Goal: Task Accomplishment & Management: Complete application form

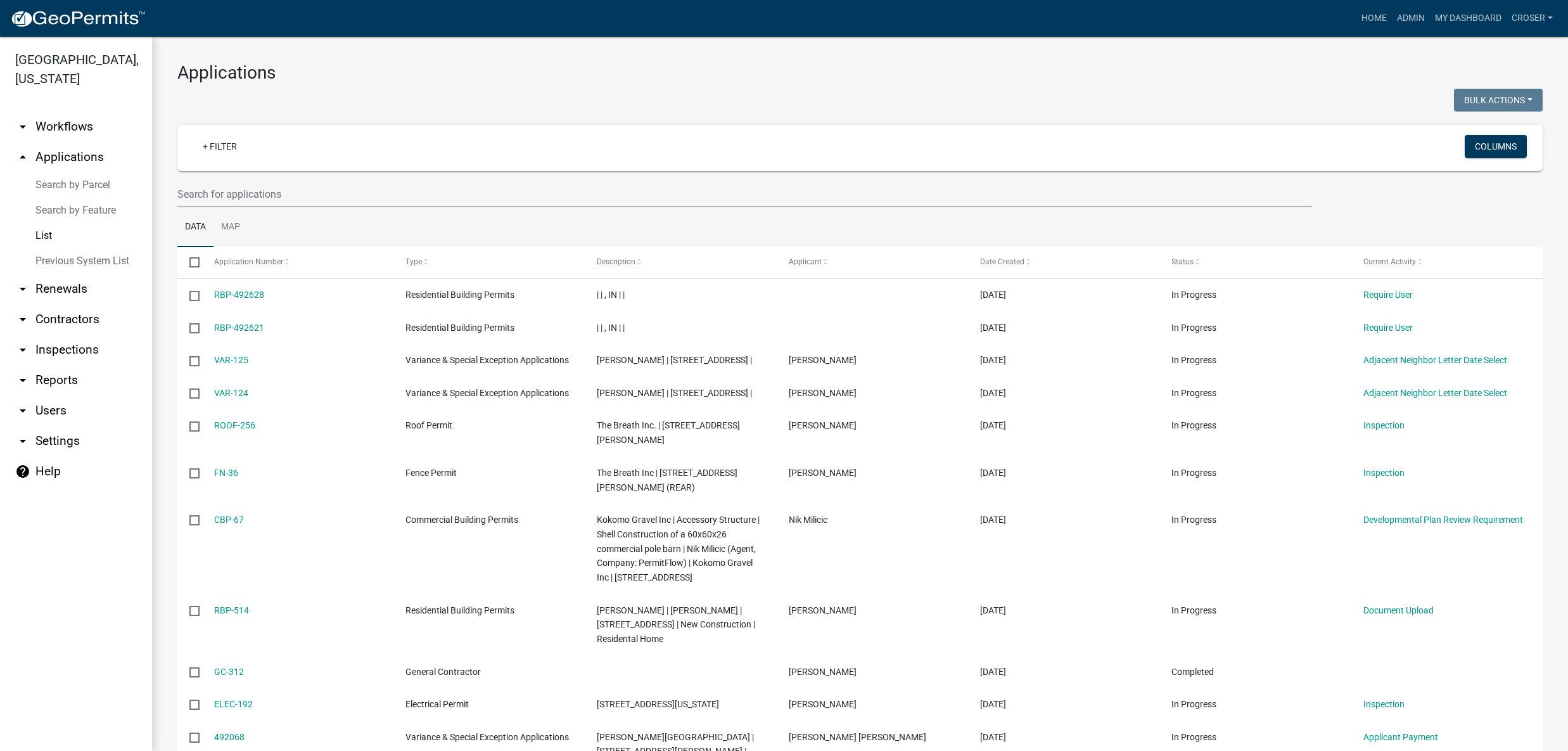
select select "3: 100"
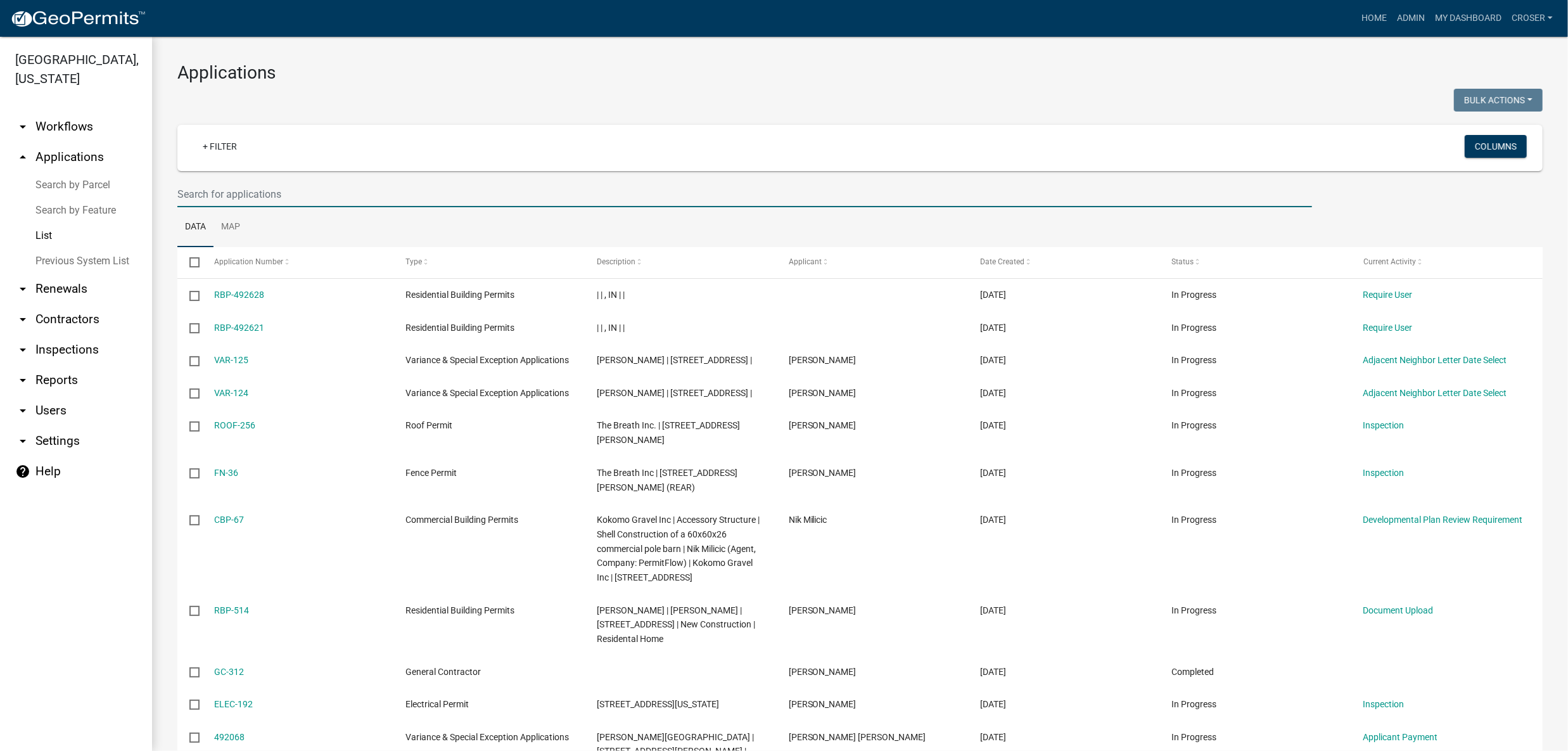
click at [445, 207] on input "text" at bounding box center [745, 195] width 1135 height 26
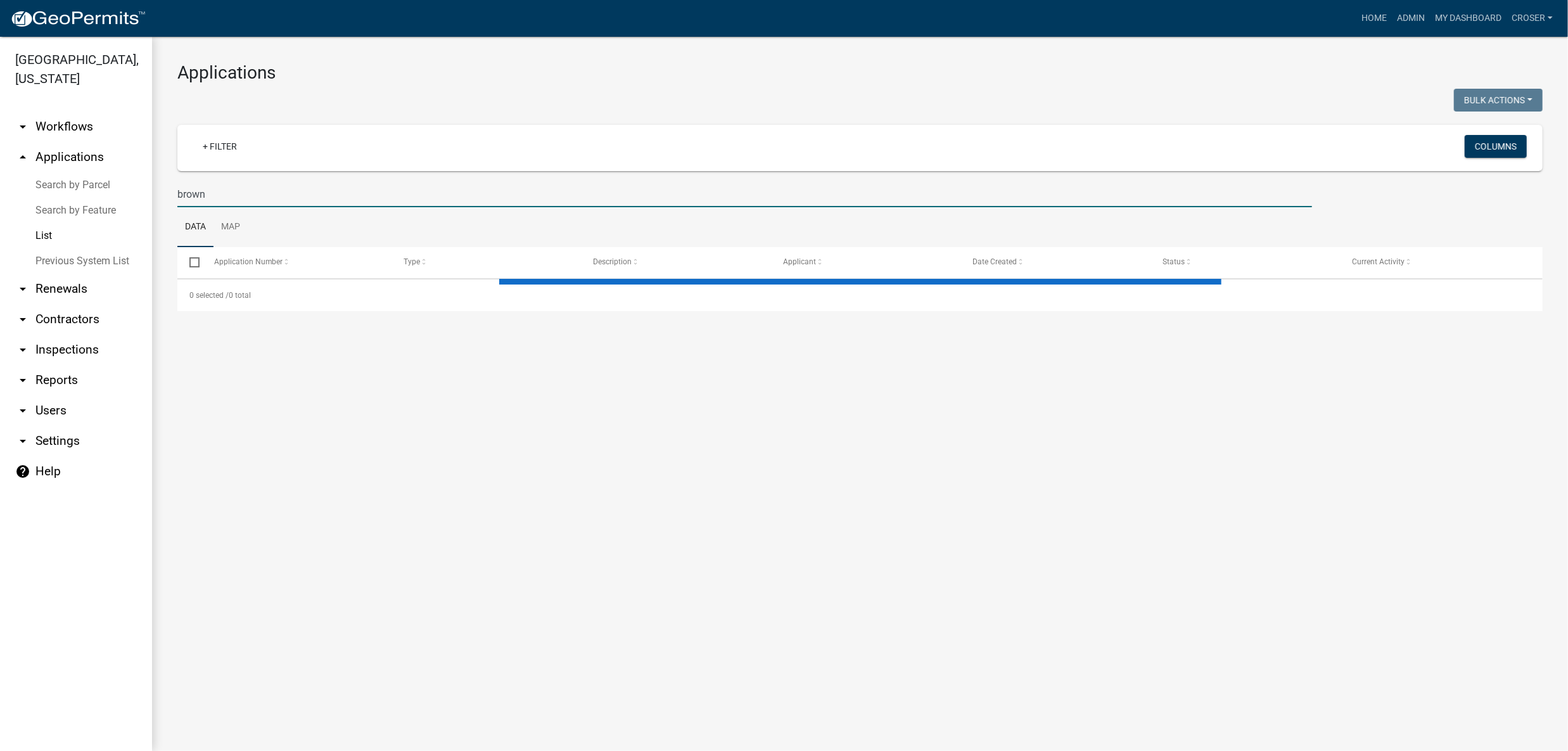
type input "brown"
click at [531, 101] on div at bounding box center [514, 102] width 693 height 26
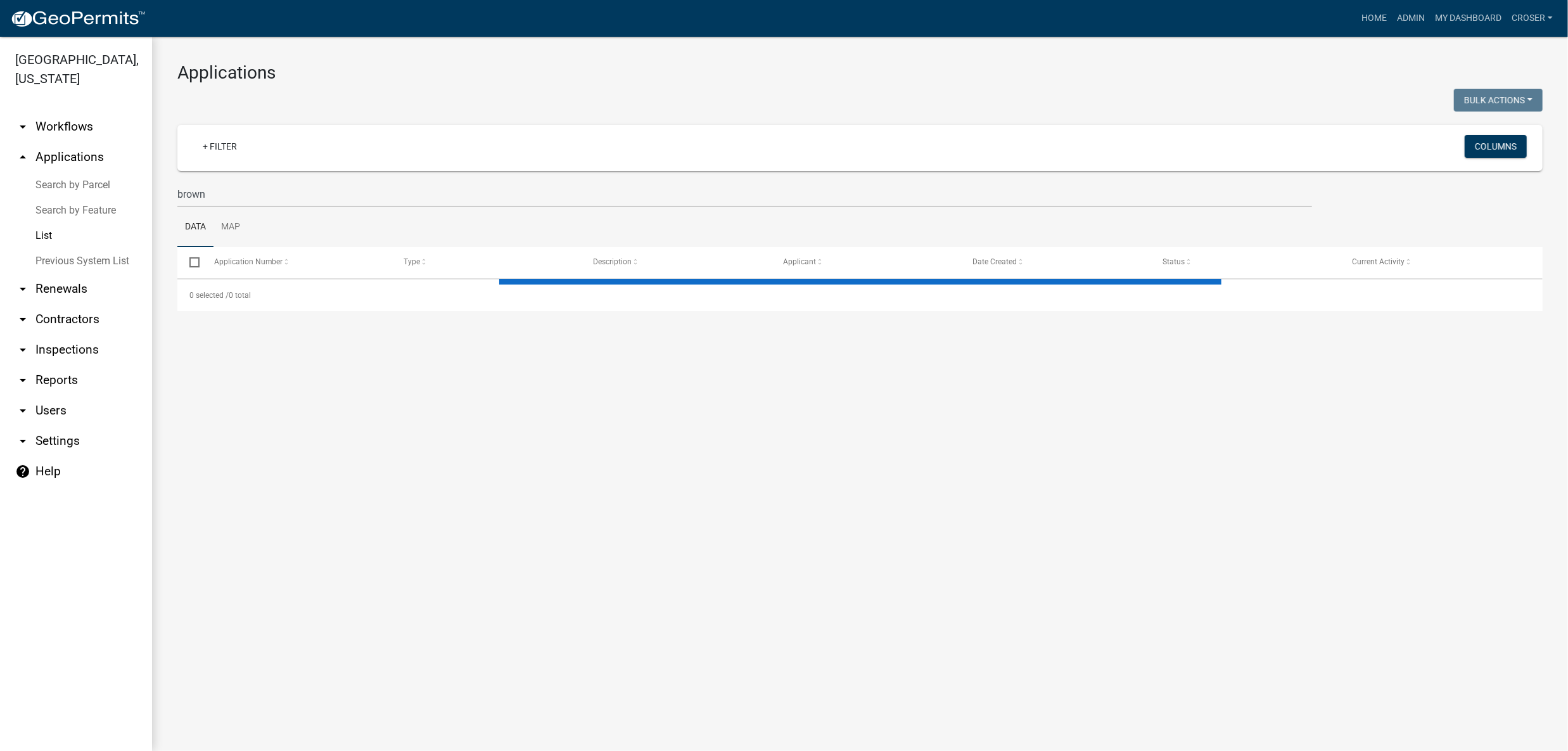
select select "3: 100"
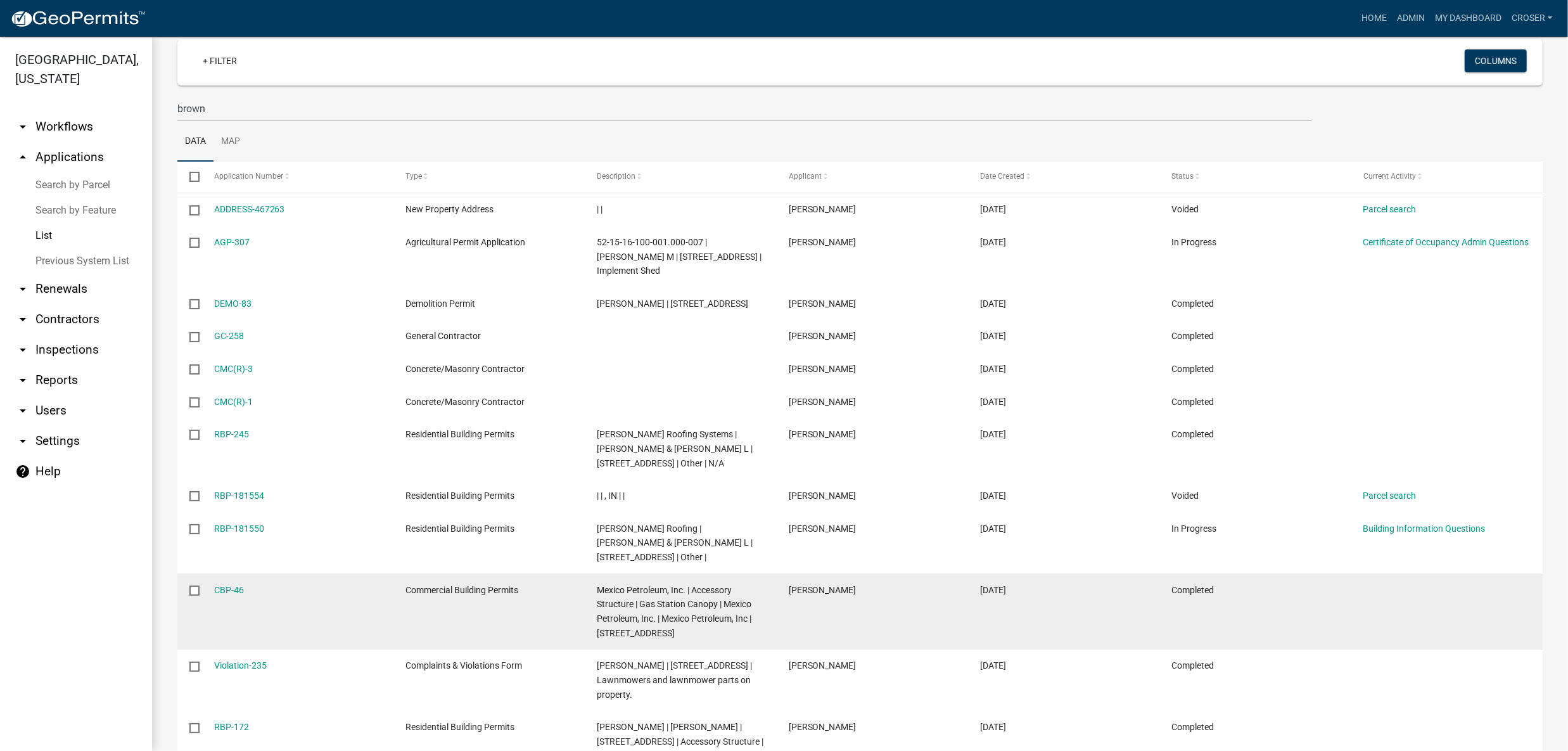
scroll to position [85, 0]
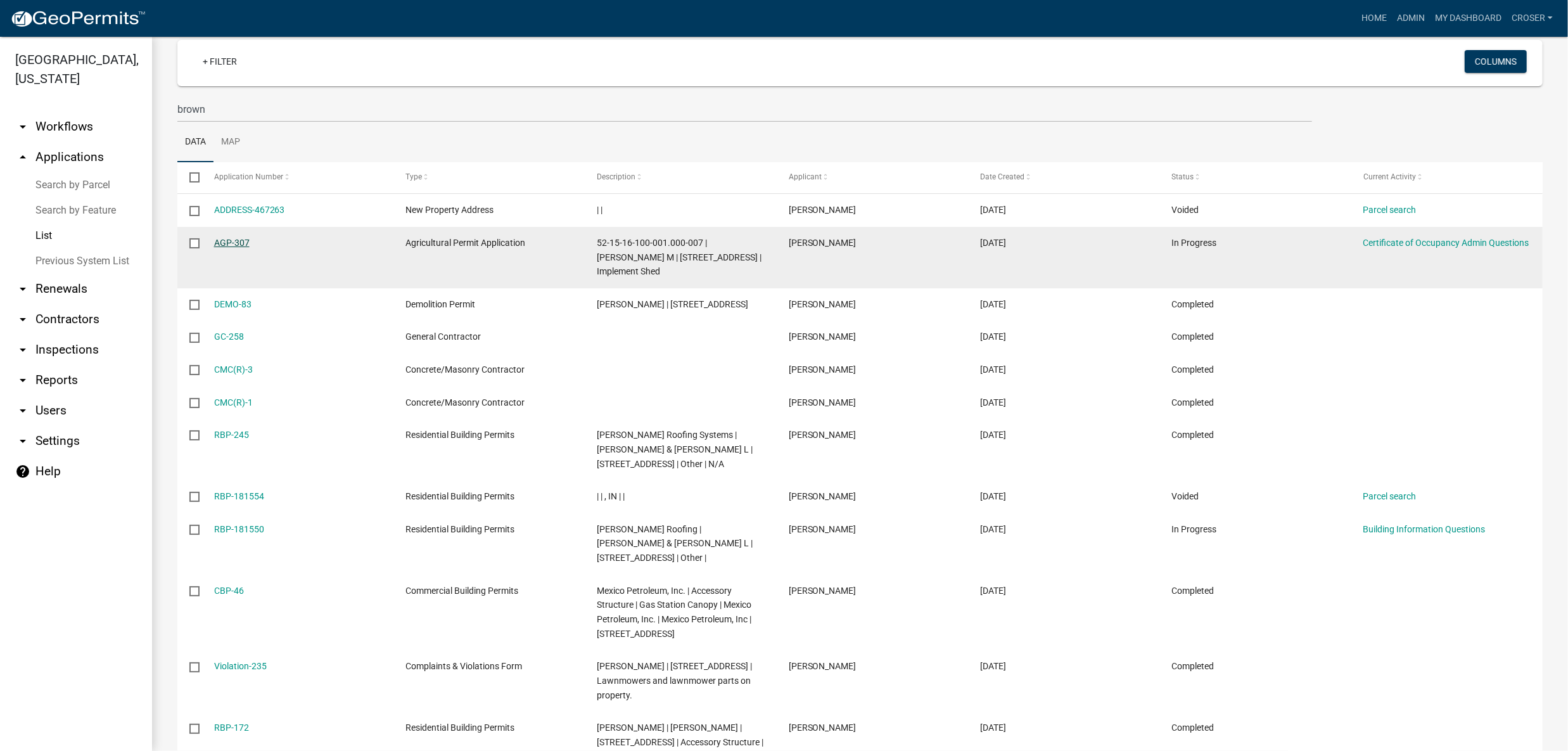
click at [228, 248] on link "AGP-307" at bounding box center [231, 242] width 35 height 10
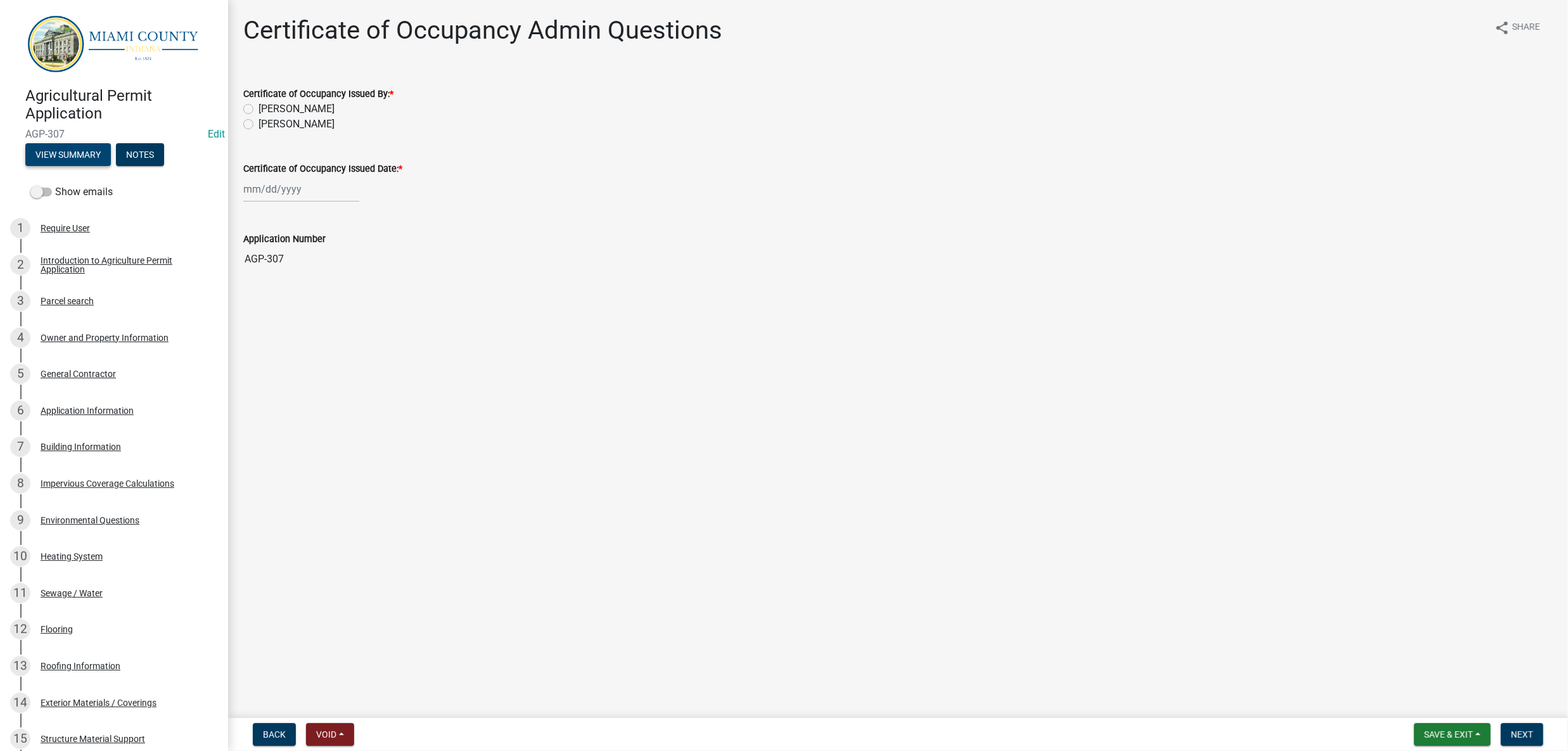
click at [73, 166] on button "View Summary" at bounding box center [68, 155] width 86 height 23
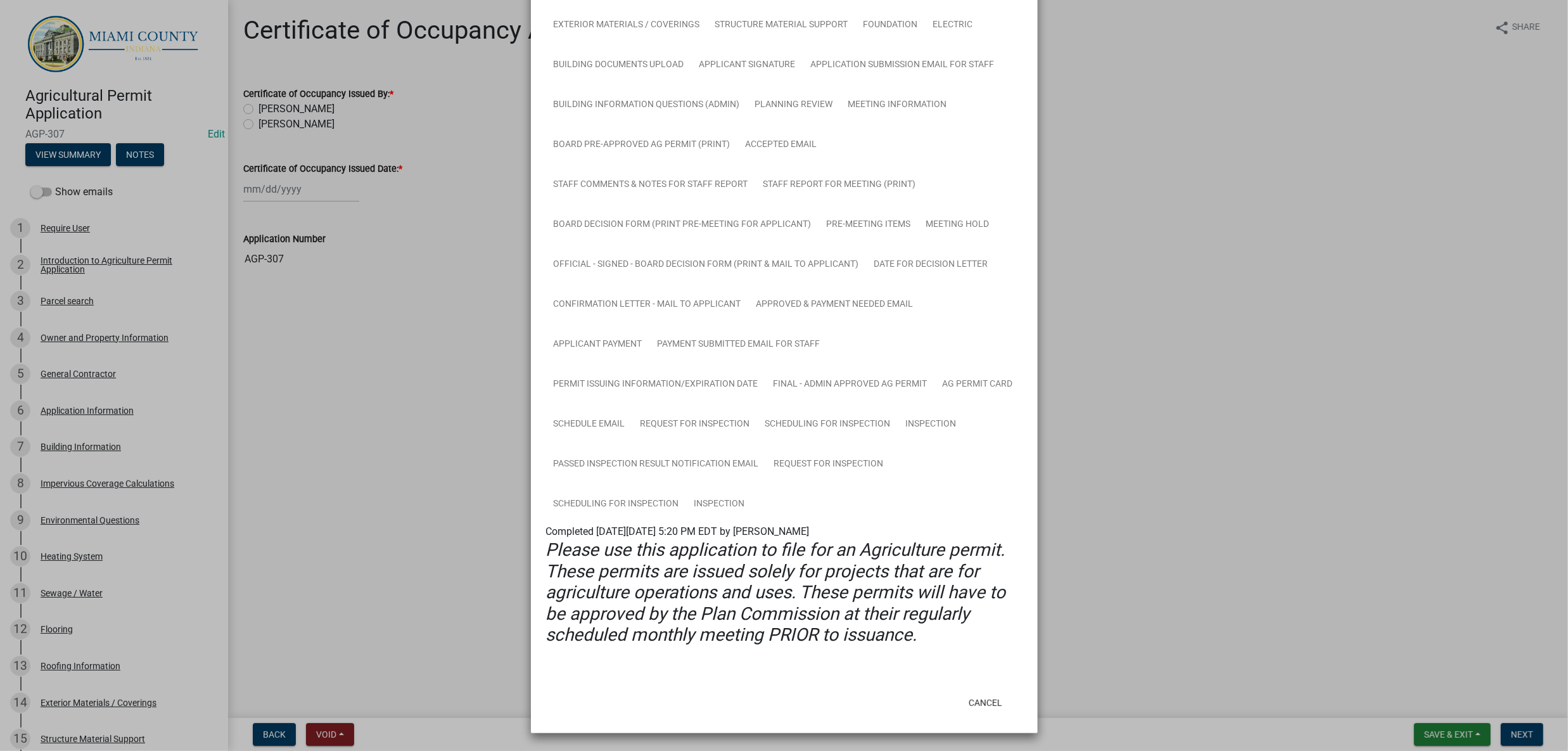
scroll to position [830, 0]
click at [649, 484] on link "Scheduling for Inspection" at bounding box center [616, 504] width 141 height 41
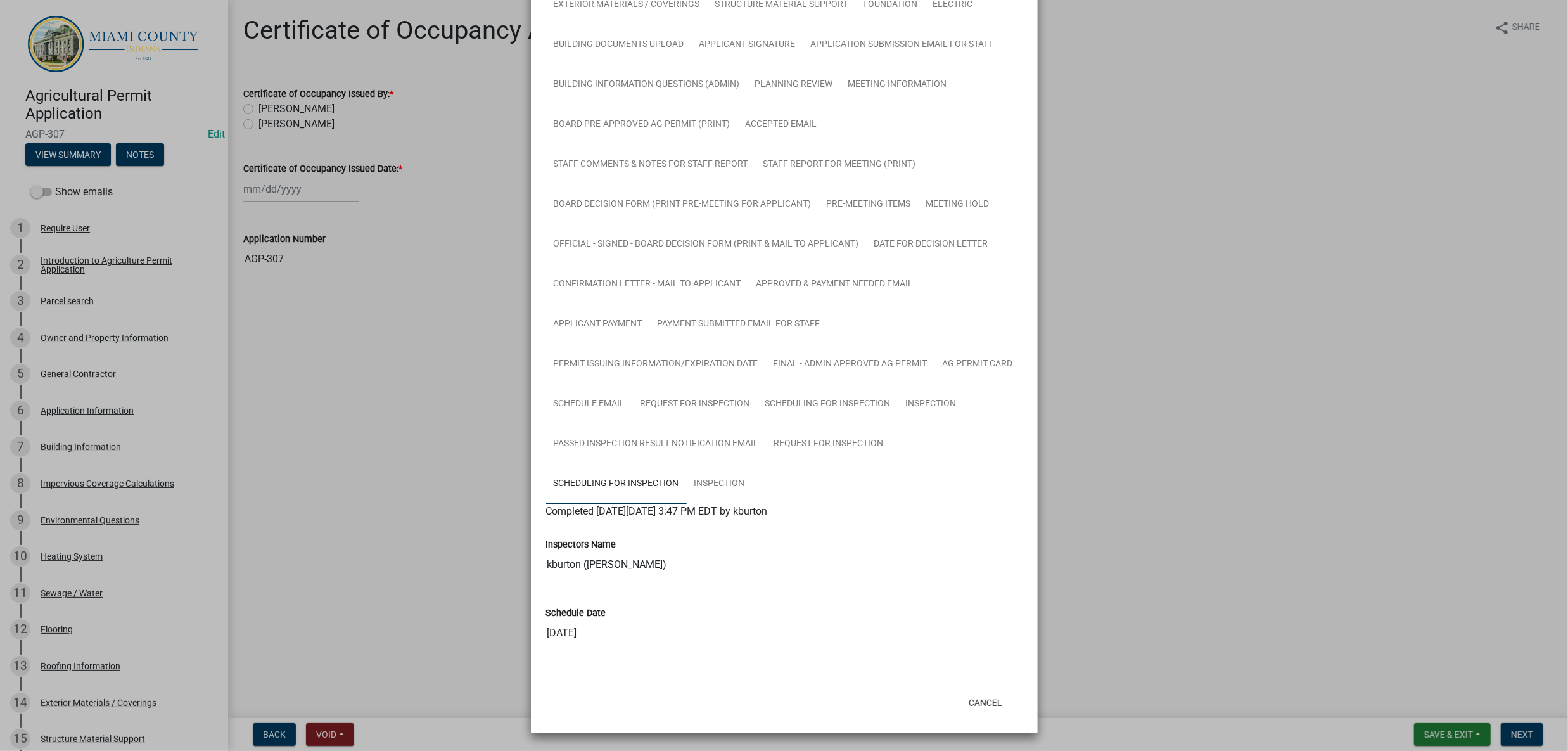
scroll to position [801, 0]
click at [753, 464] on link "Inspection" at bounding box center [719, 484] width 66 height 41
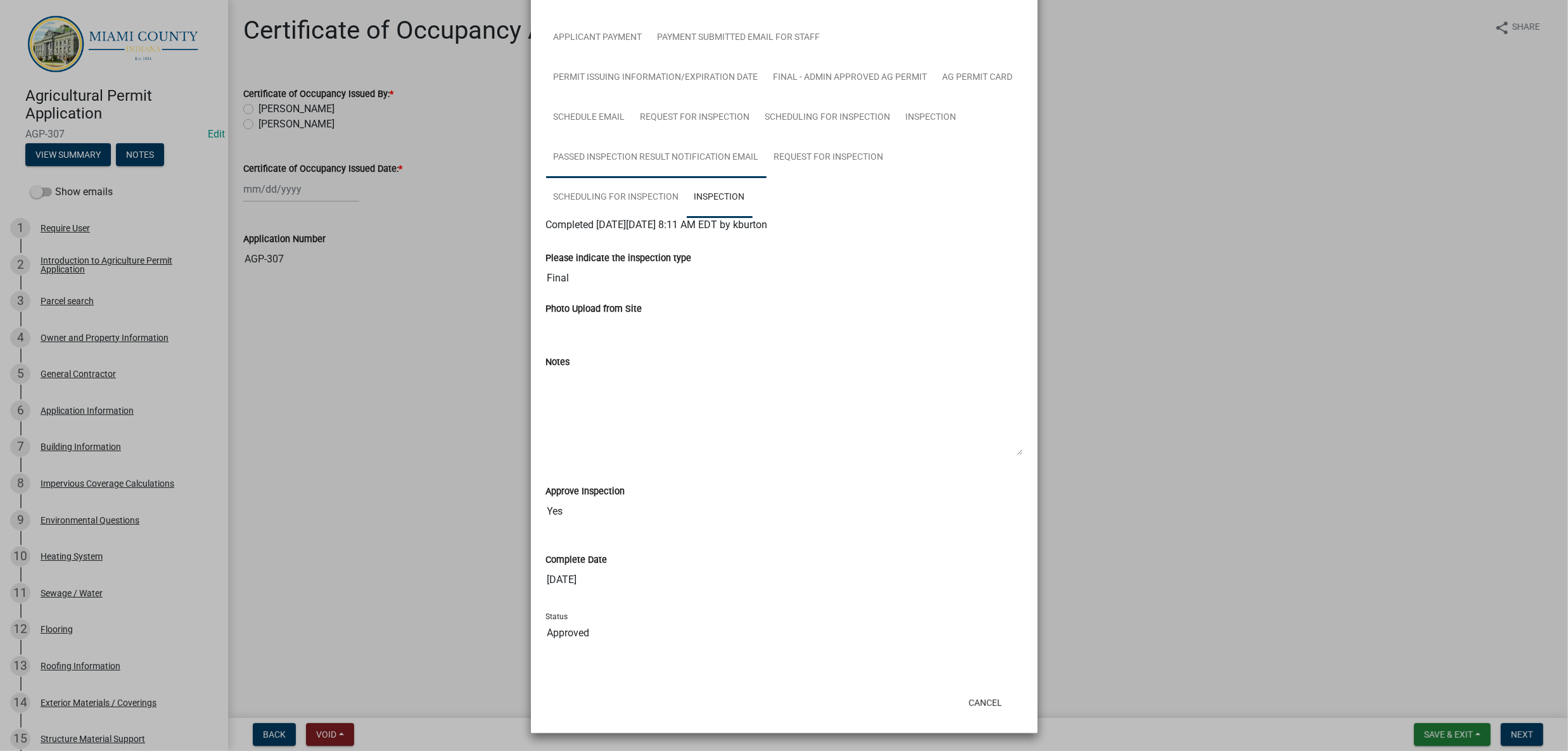
scroll to position [1081, 0]
click at [671, 177] on link "Scheduling for Inspection" at bounding box center [616, 197] width 141 height 41
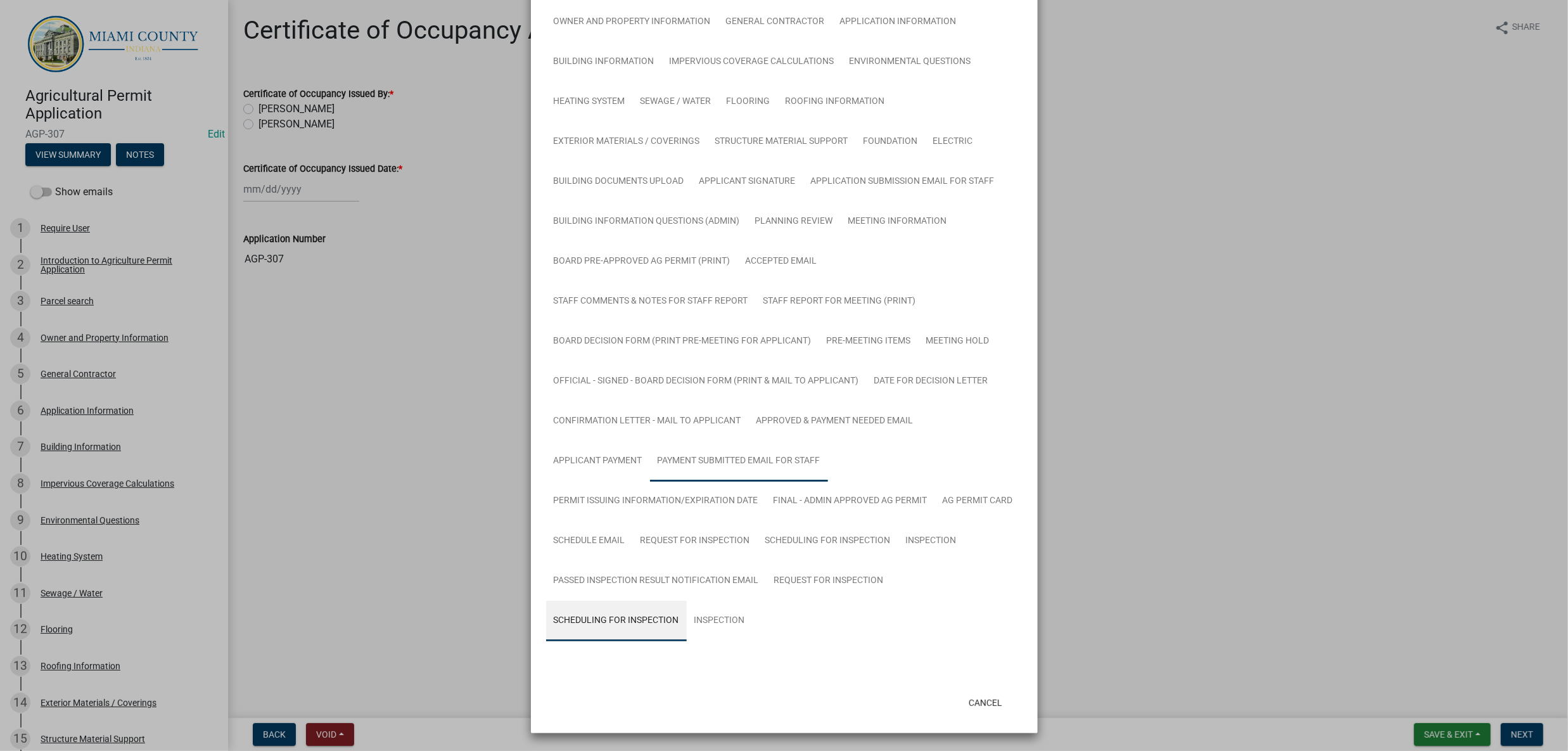
scroll to position [801, 0]
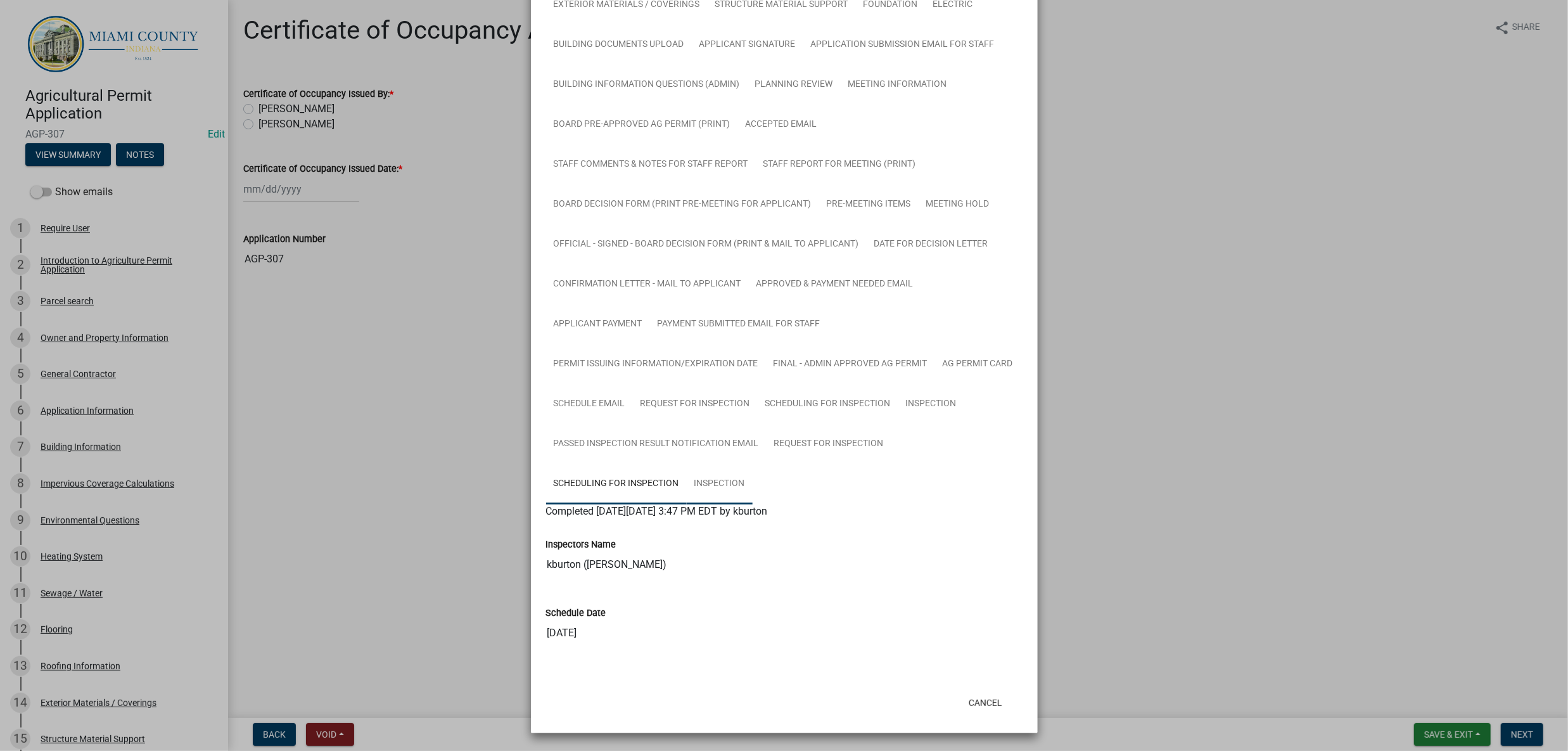
click at [753, 464] on link "Inspection" at bounding box center [719, 484] width 66 height 41
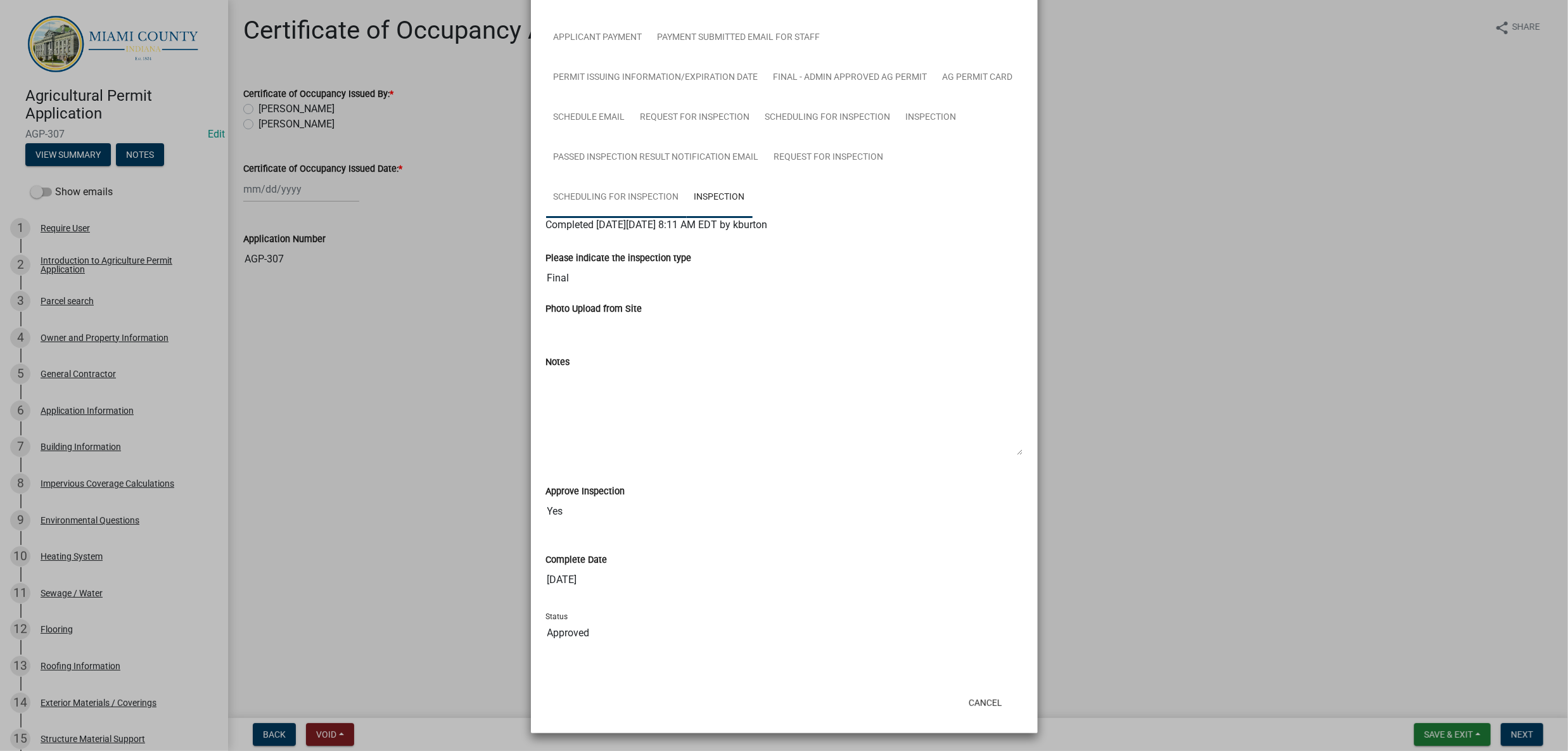
click at [643, 218] on link "Scheduling for Inspection" at bounding box center [616, 197] width 141 height 41
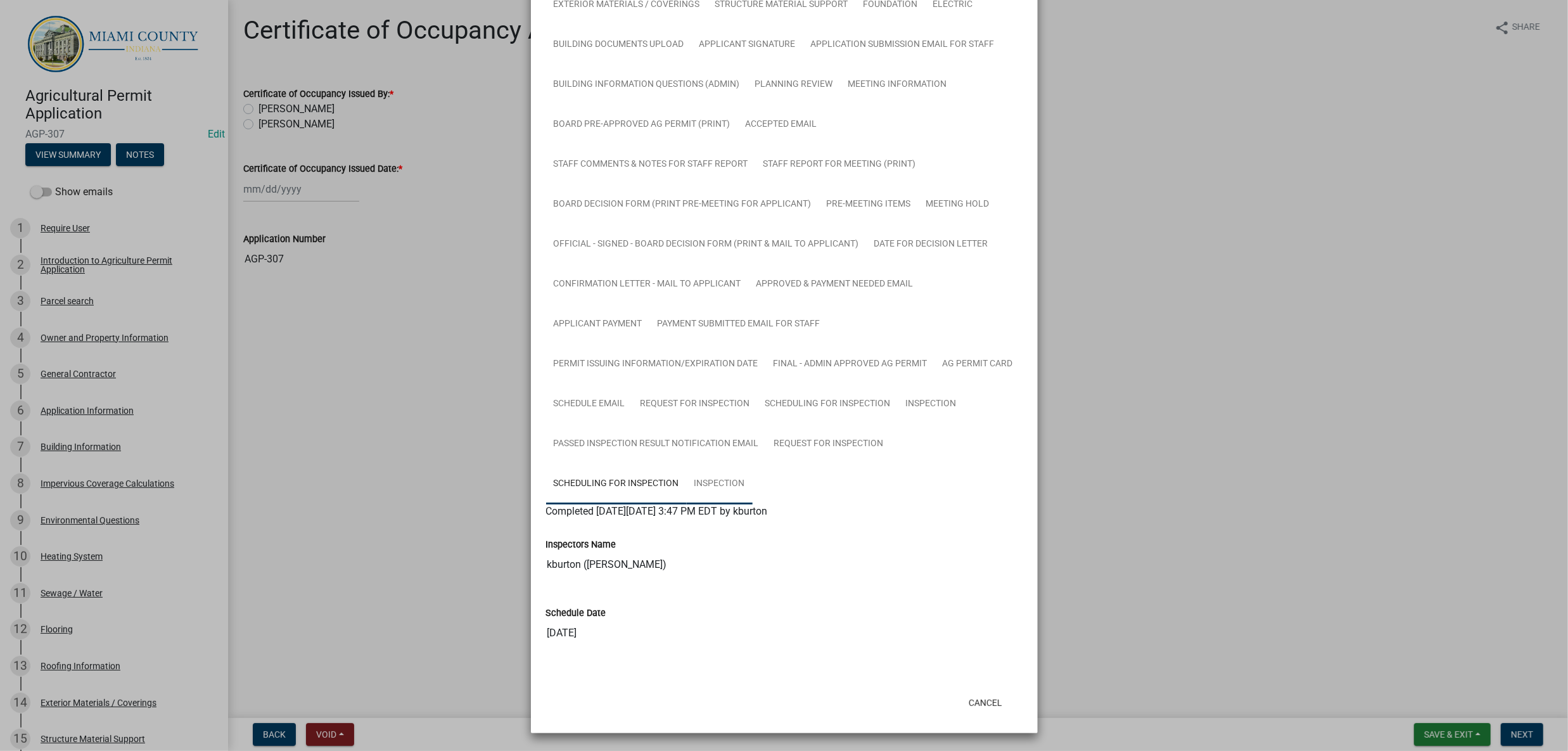
click at [747, 464] on link "Inspection" at bounding box center [719, 484] width 66 height 41
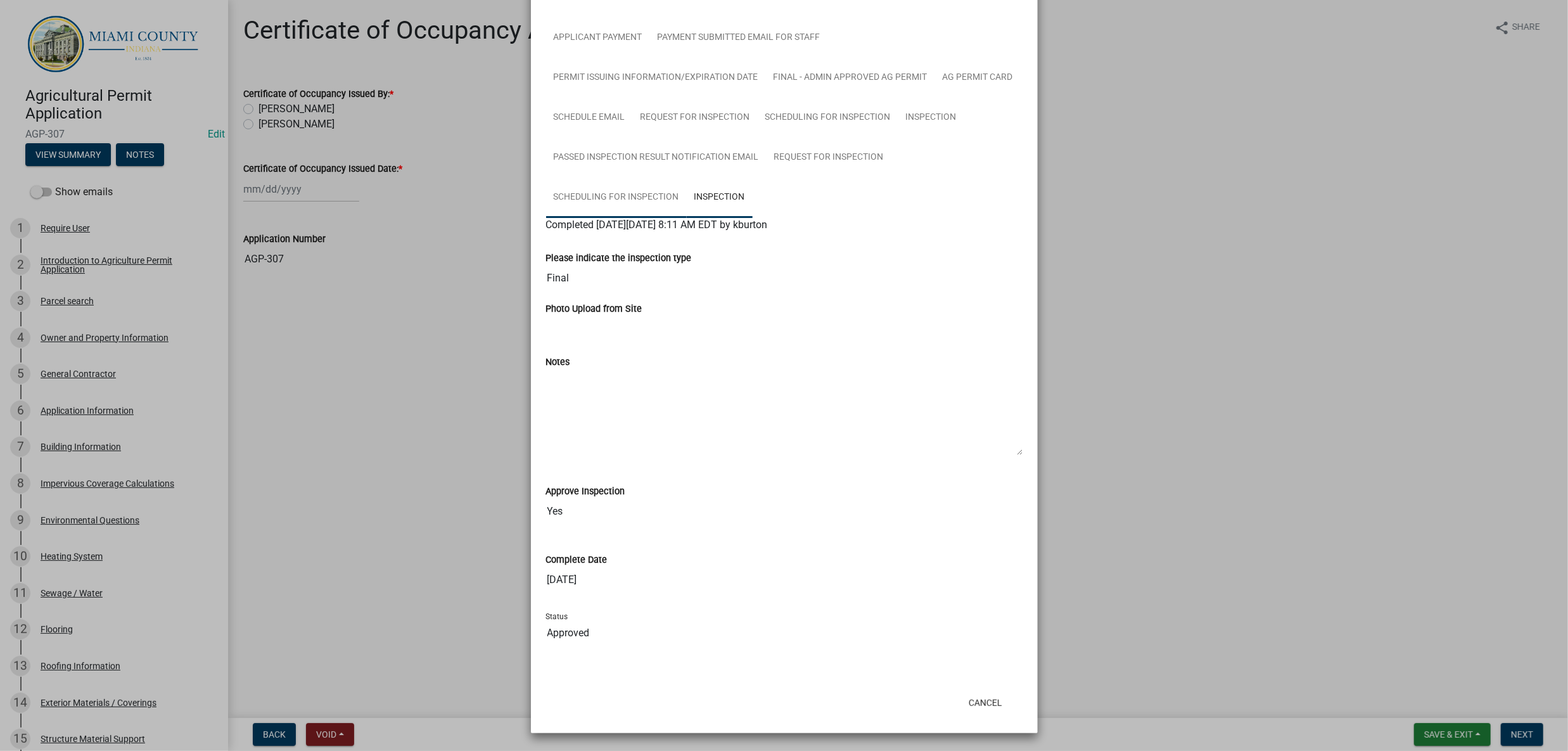
click at [687, 218] on link "Scheduling for Inspection" at bounding box center [616, 197] width 141 height 41
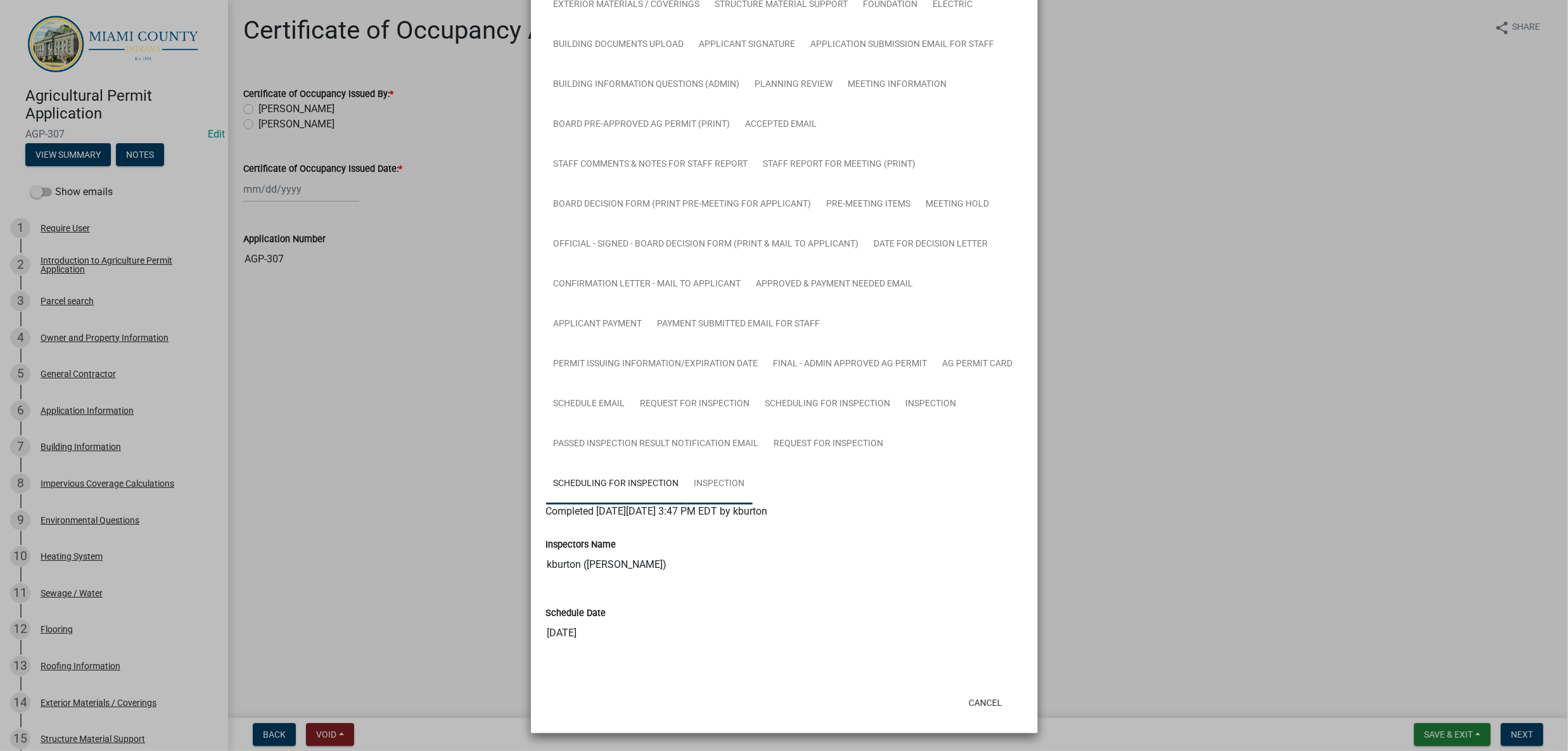
click at [742, 464] on link "Inspection" at bounding box center [719, 484] width 66 height 41
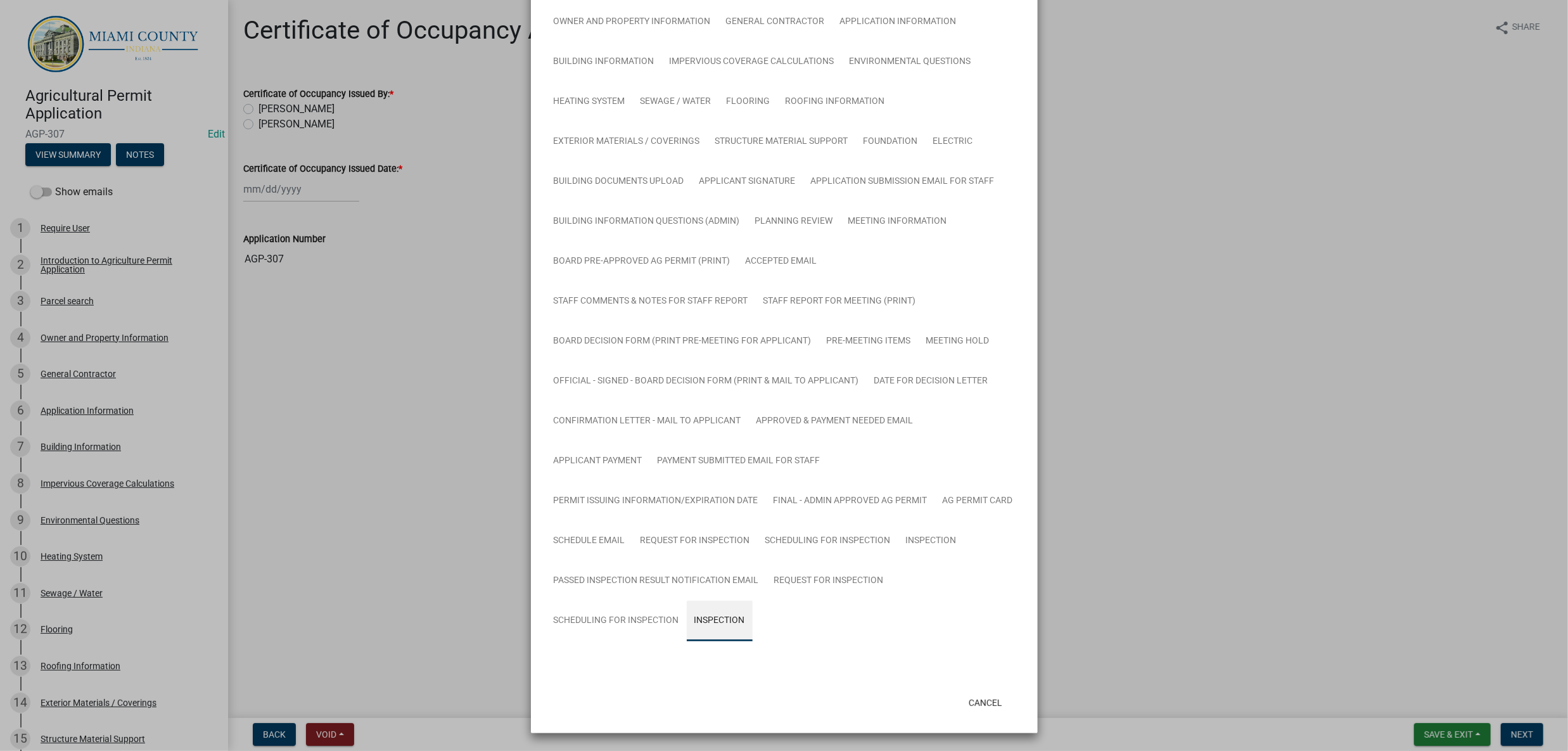
scroll to position [801, 0]
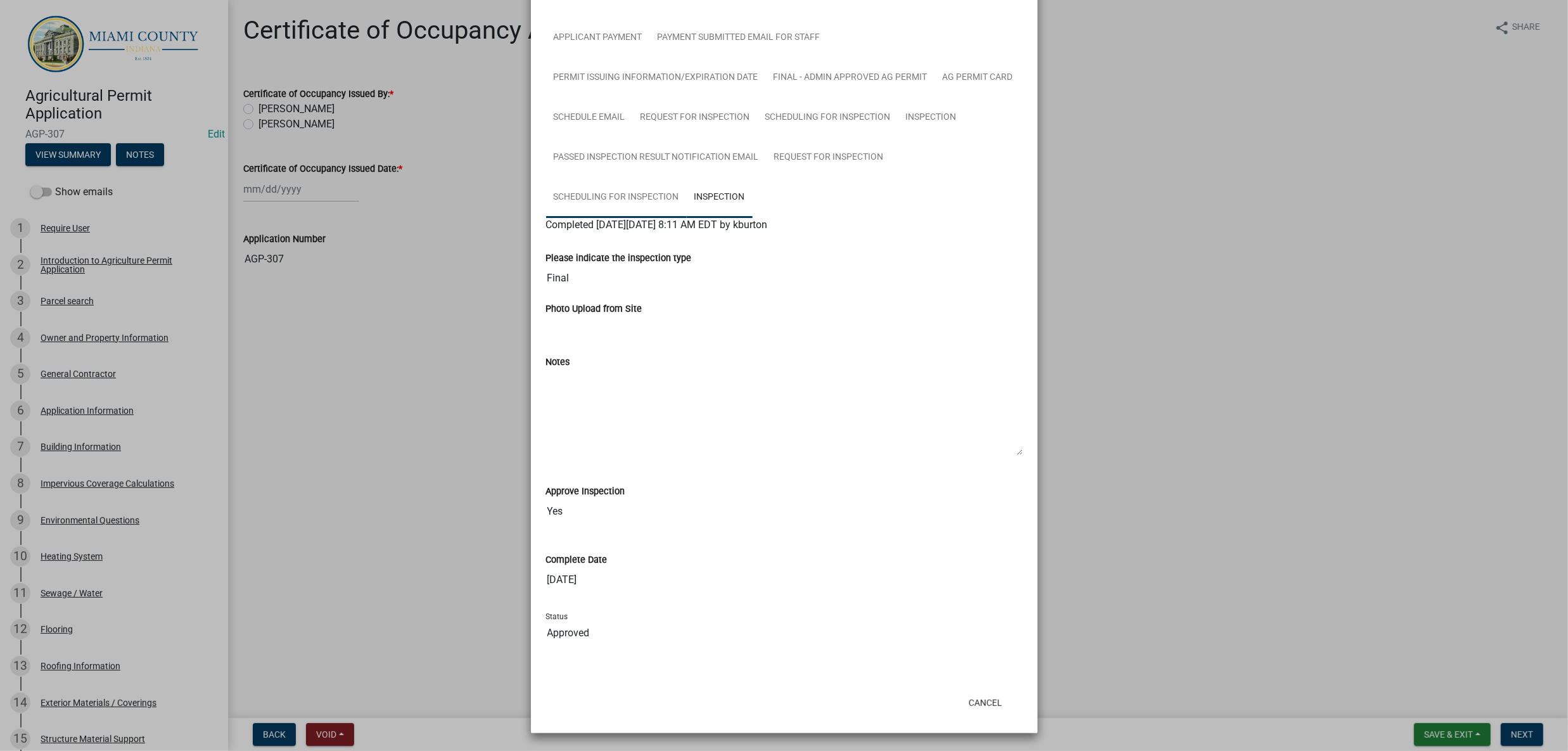
click at [644, 218] on link "Scheduling for Inspection" at bounding box center [616, 197] width 141 height 41
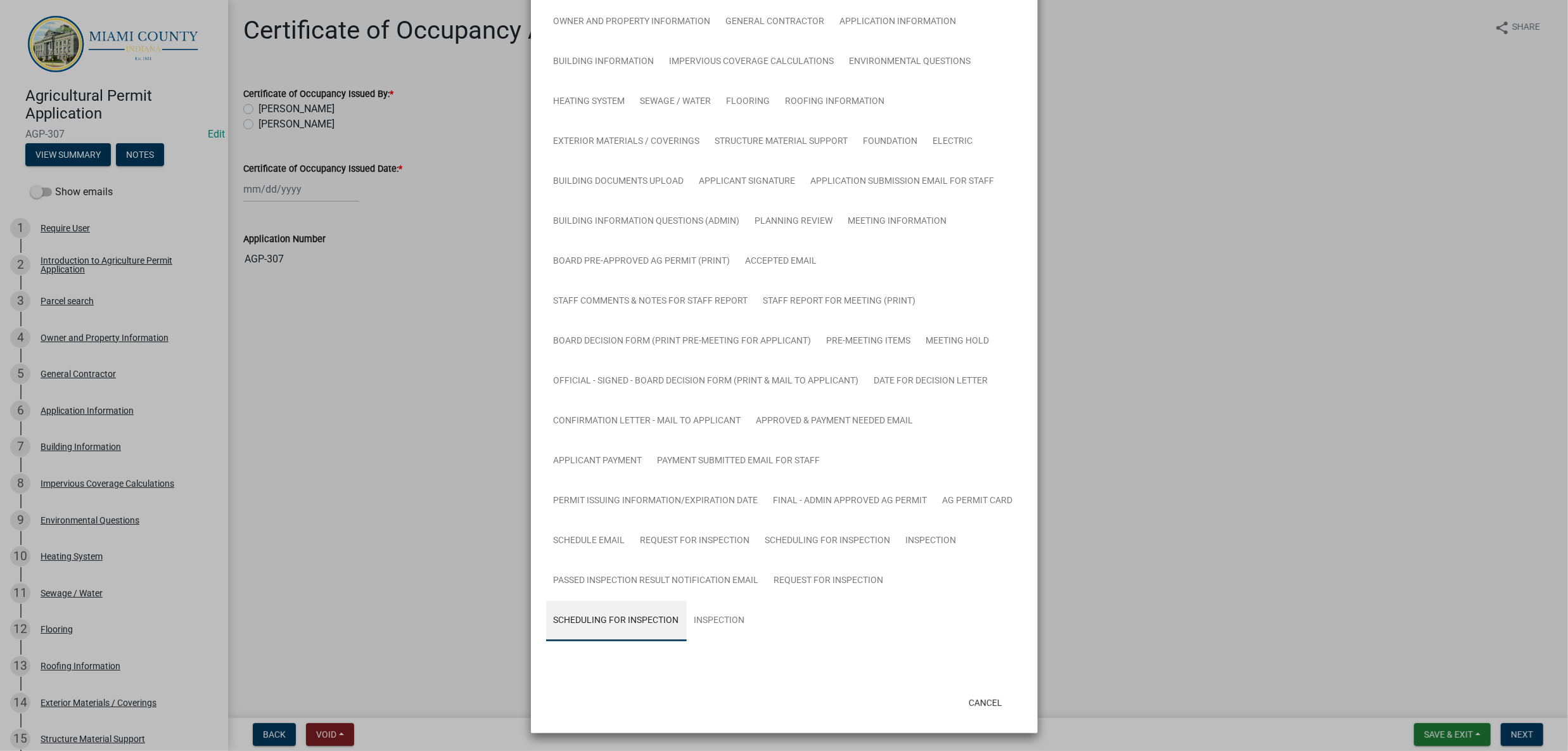
scroll to position [801, 0]
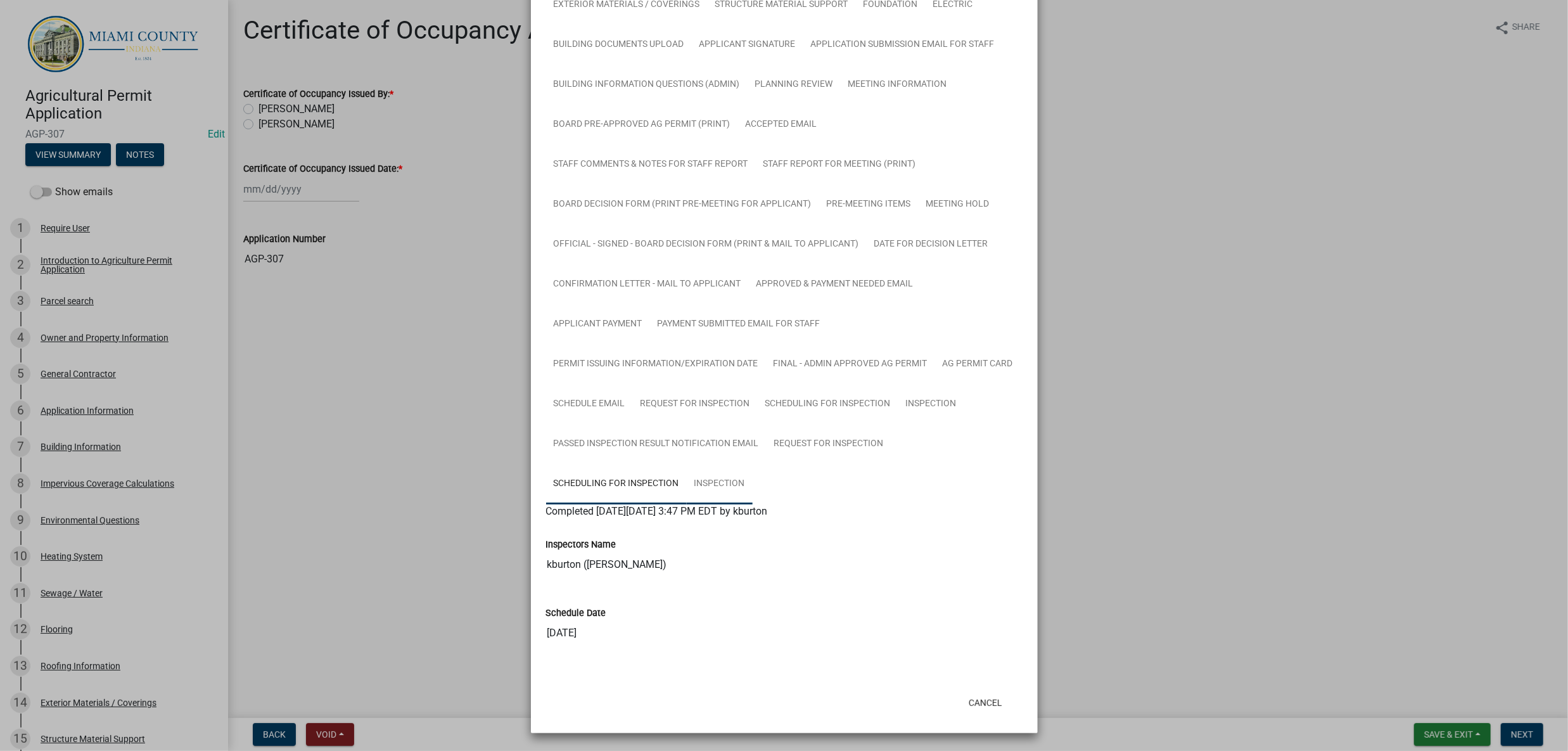
click at [753, 464] on link "Inspection" at bounding box center [719, 484] width 66 height 41
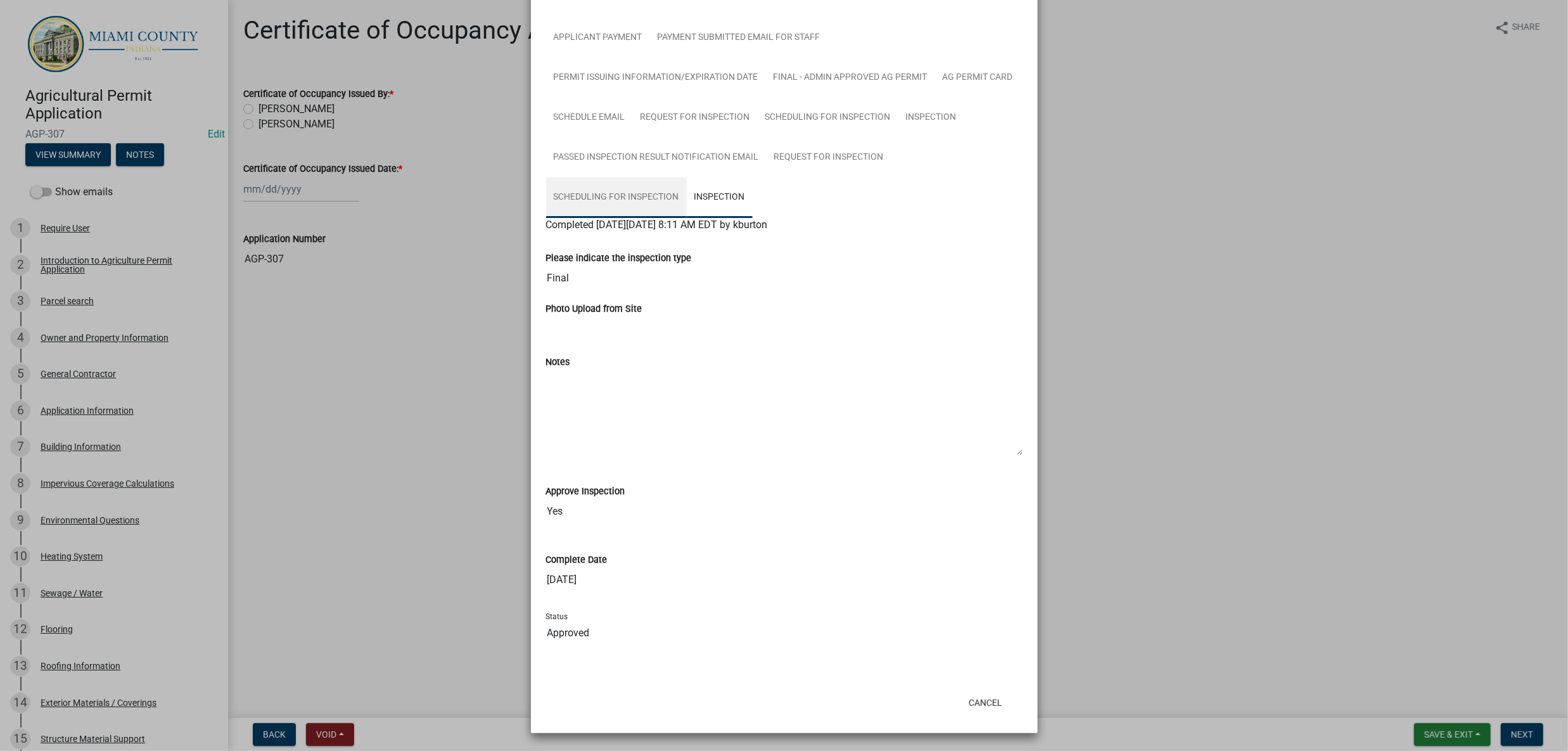
click at [652, 218] on link "Scheduling for Inspection" at bounding box center [616, 197] width 141 height 41
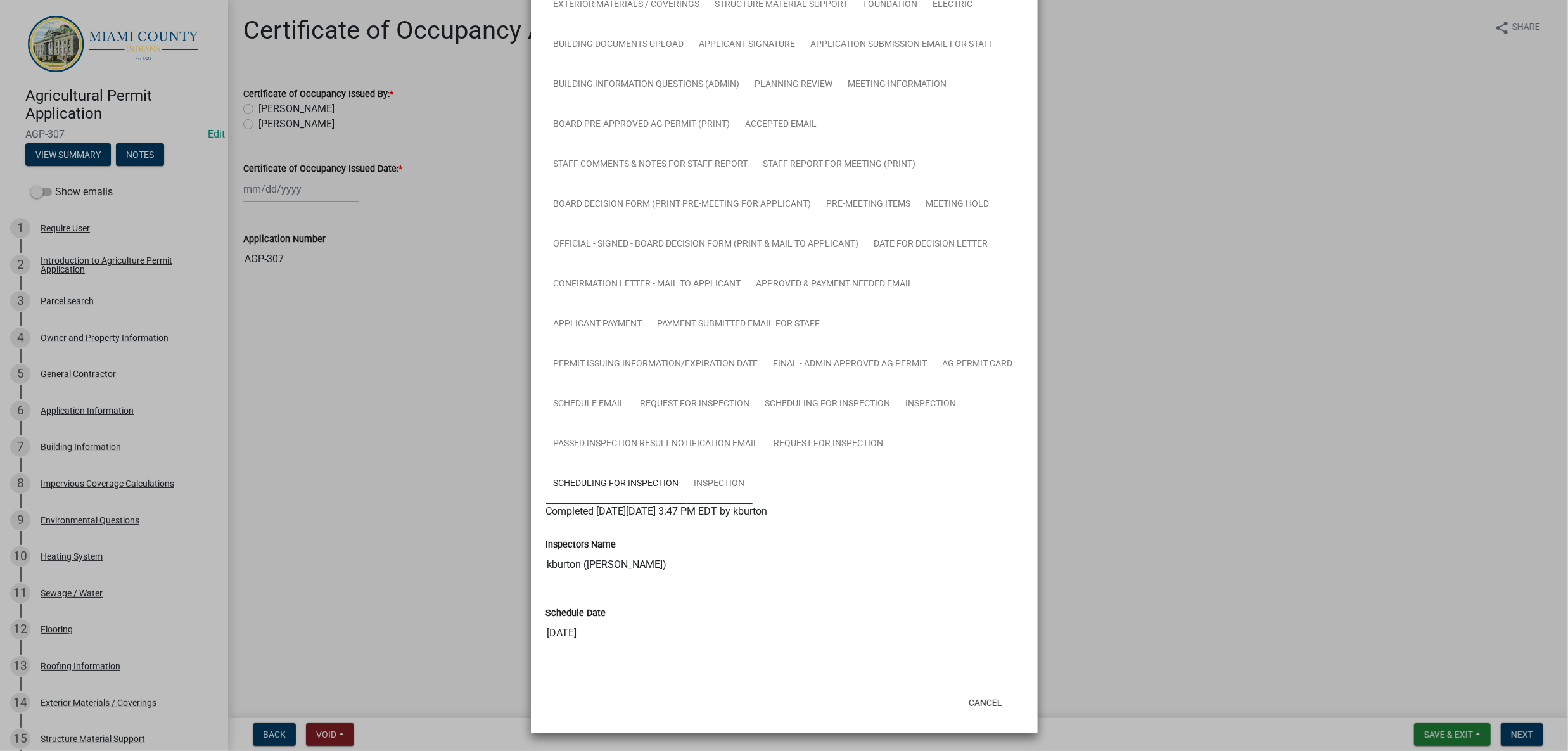
click at [725, 464] on link "Inspection" at bounding box center [719, 484] width 66 height 41
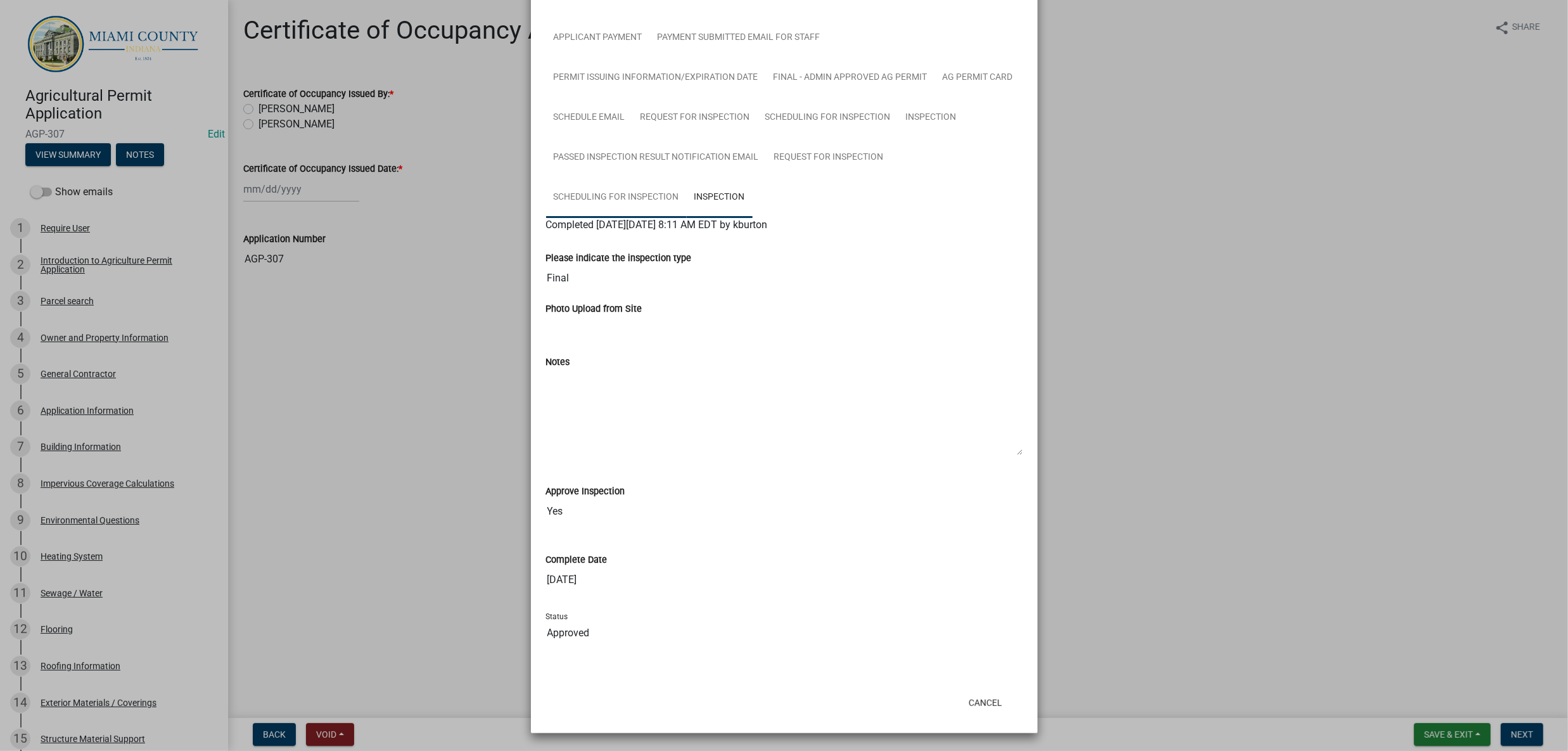
click at [678, 218] on link "Scheduling for Inspection" at bounding box center [616, 197] width 141 height 41
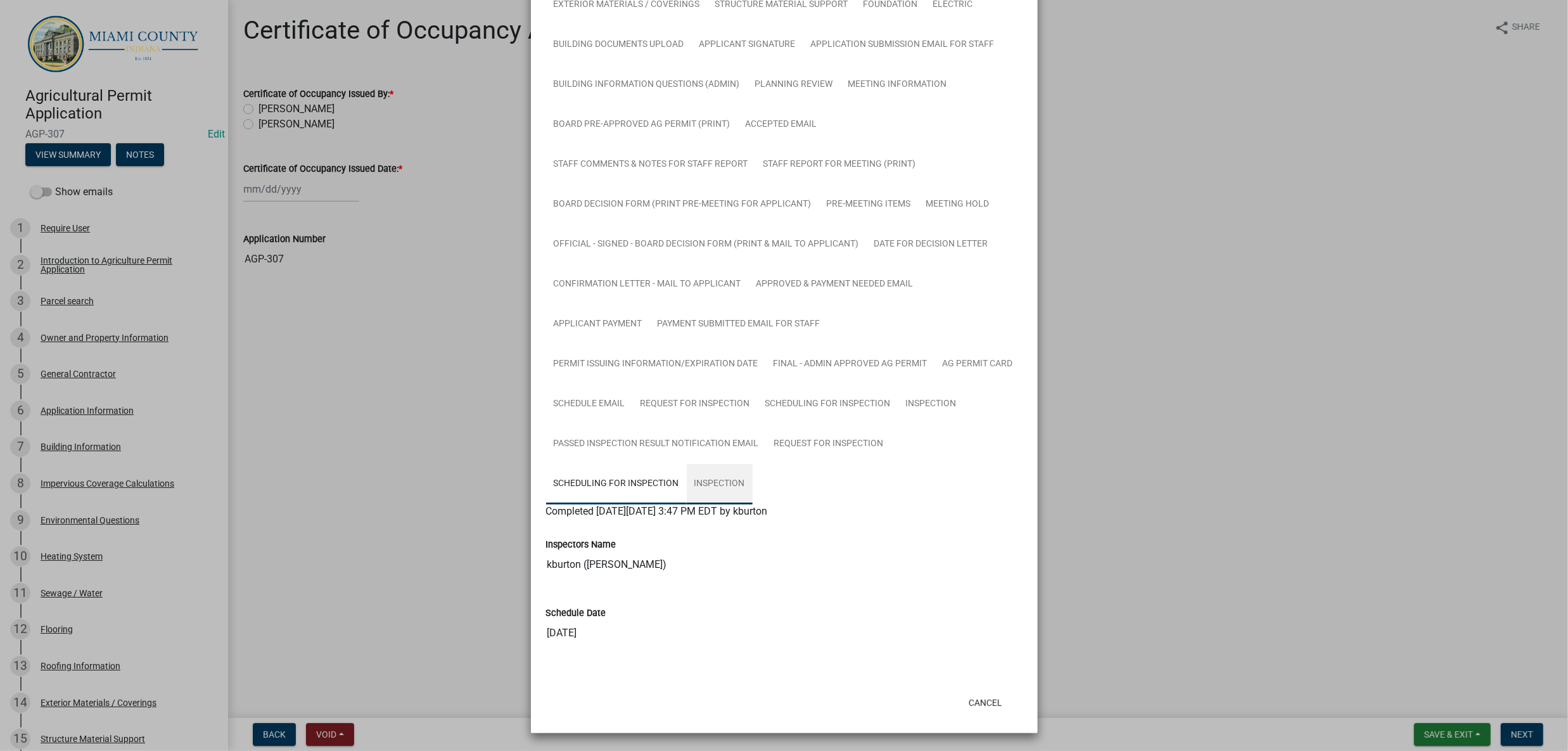
click at [745, 464] on link "Inspection" at bounding box center [719, 484] width 66 height 41
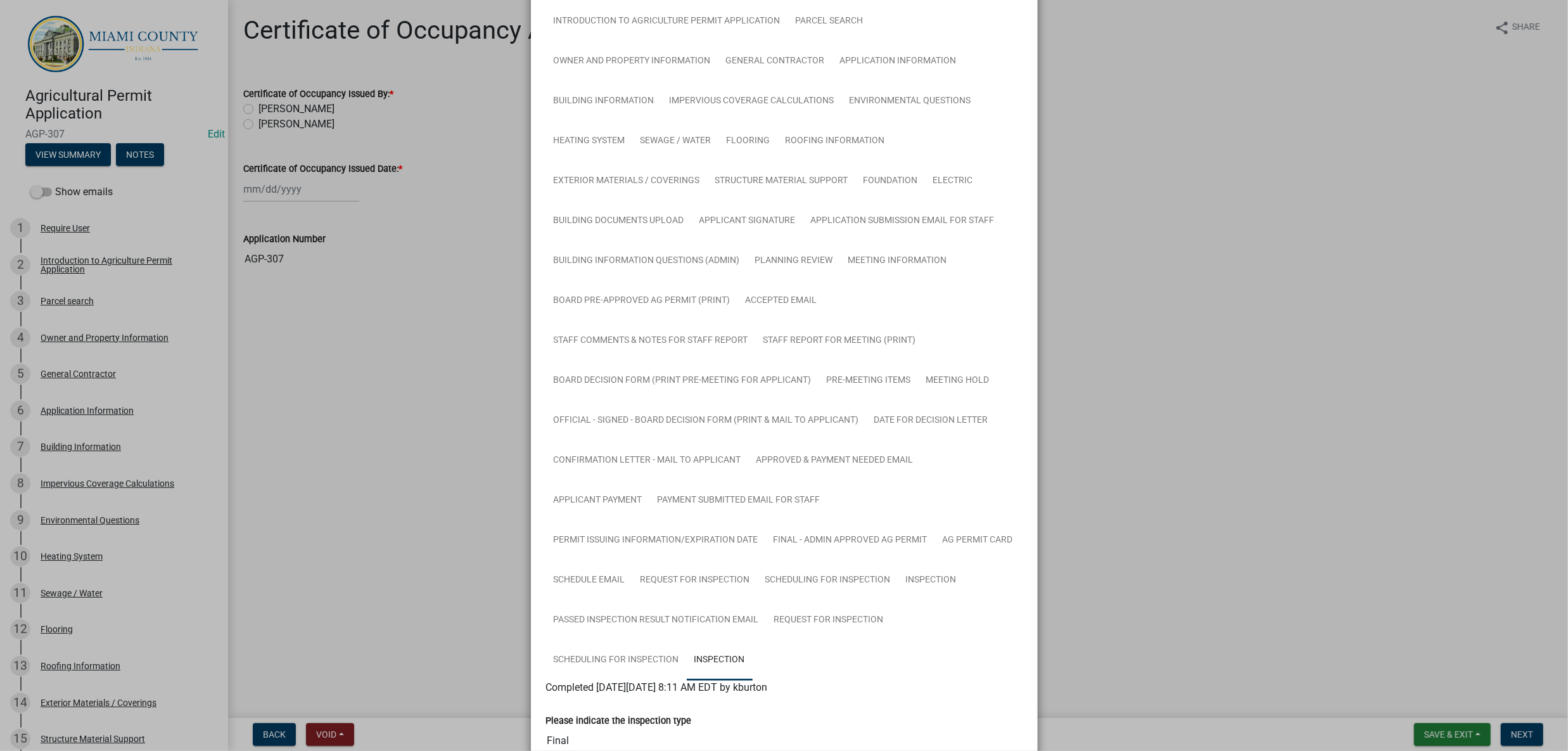
scroll to position [0, 0]
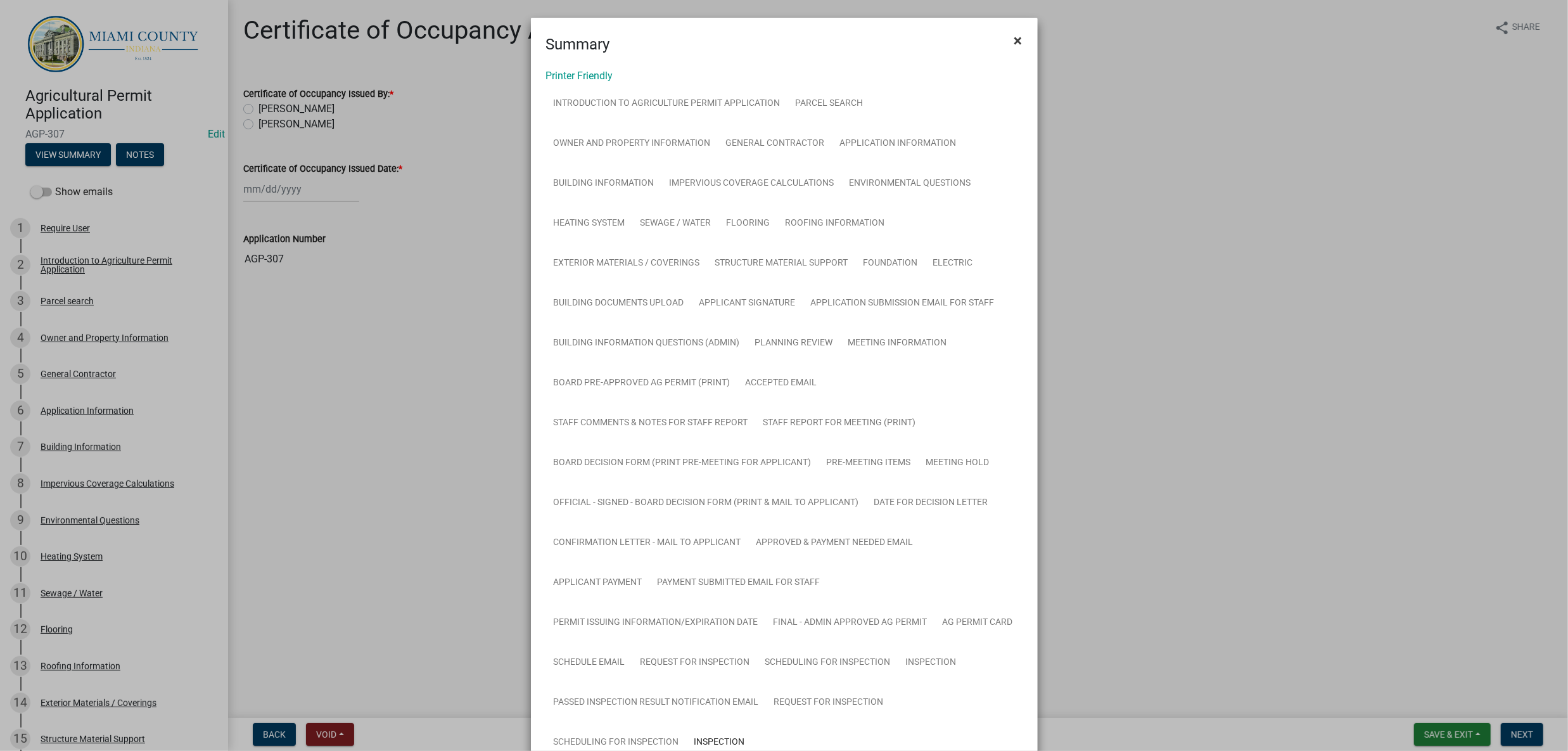
click at [1015, 43] on span "×" at bounding box center [1019, 41] width 8 height 18
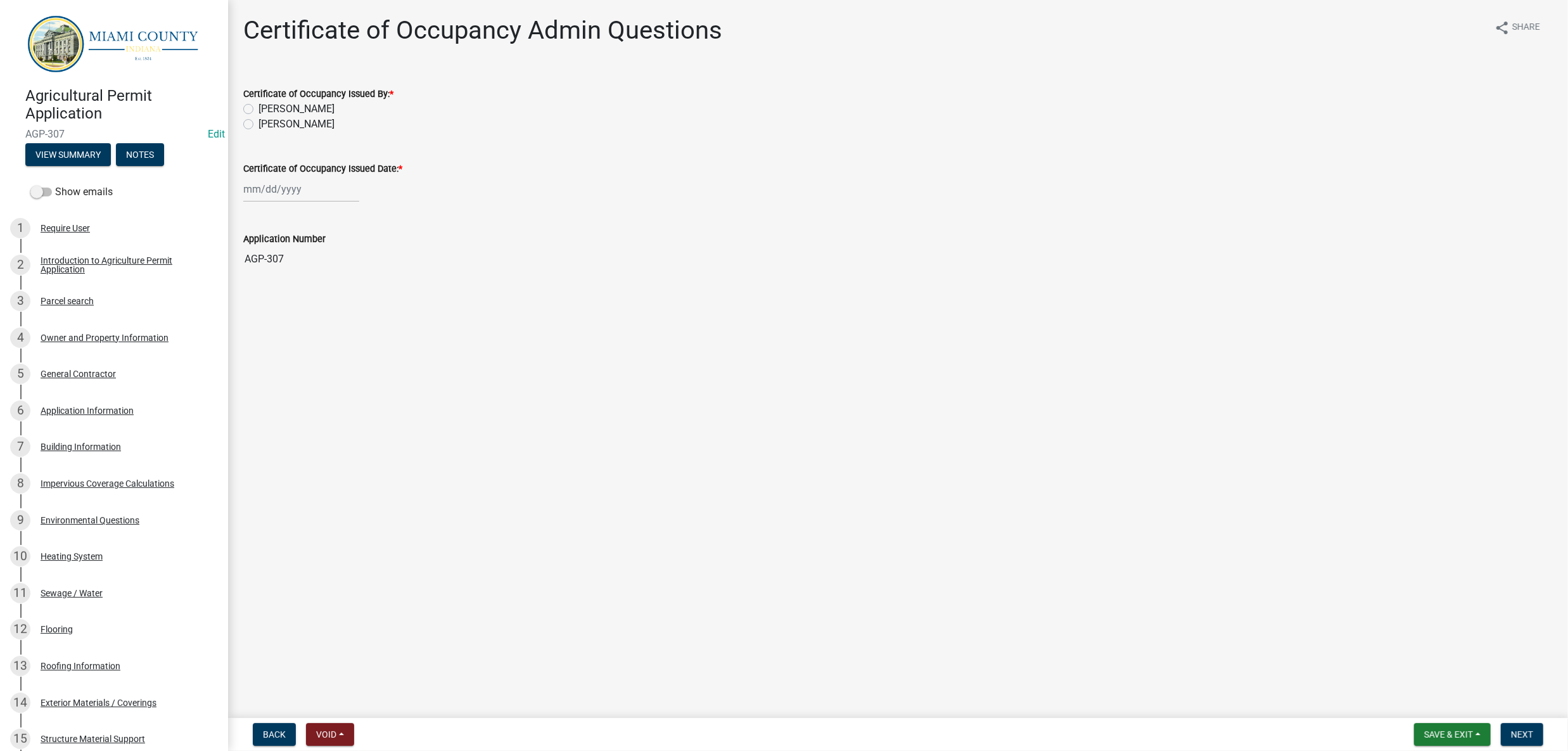
click at [1024, 272] on input "AGP-307" at bounding box center [899, 259] width 1310 height 26
click at [1028, 507] on main "Certificate of Occupancy Admin Questions share Share Certificate of Occupancy I…" at bounding box center [899, 356] width 1340 height 713
click at [1375, 554] on main "Certificate of Occupancy Admin Questions share Share Certificate of Occupancy I…" at bounding box center [899, 356] width 1340 height 713
click at [1375, 554] on main "Certificate of Occupancy Admin Questions share Share Certificate of Occupancy I…" at bounding box center [899, 356] width 1340 height 713
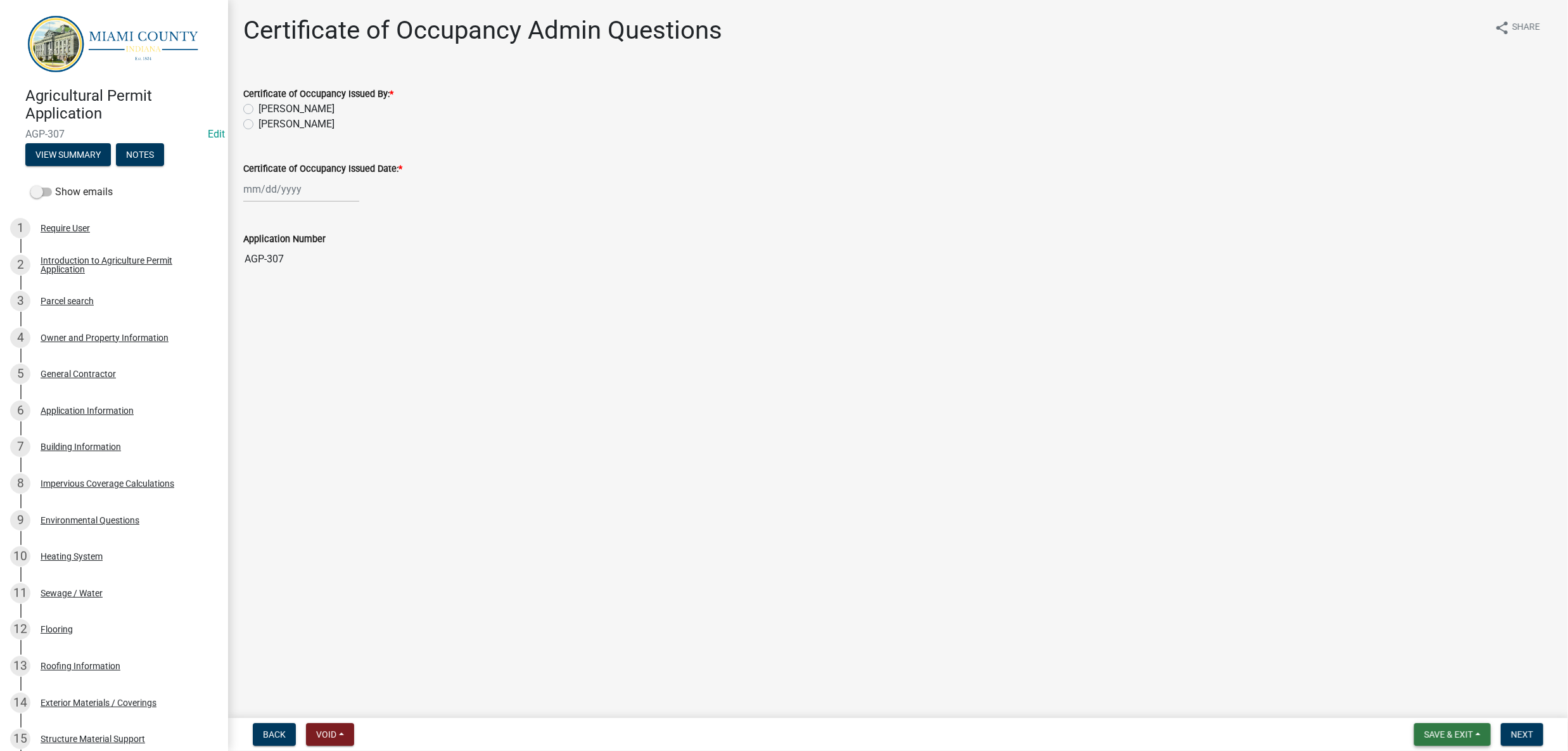
click at [1414, 741] on button "Save & Exit" at bounding box center [1452, 734] width 77 height 23
click at [1400, 699] on button "Save & Exit" at bounding box center [1440, 696] width 101 height 30
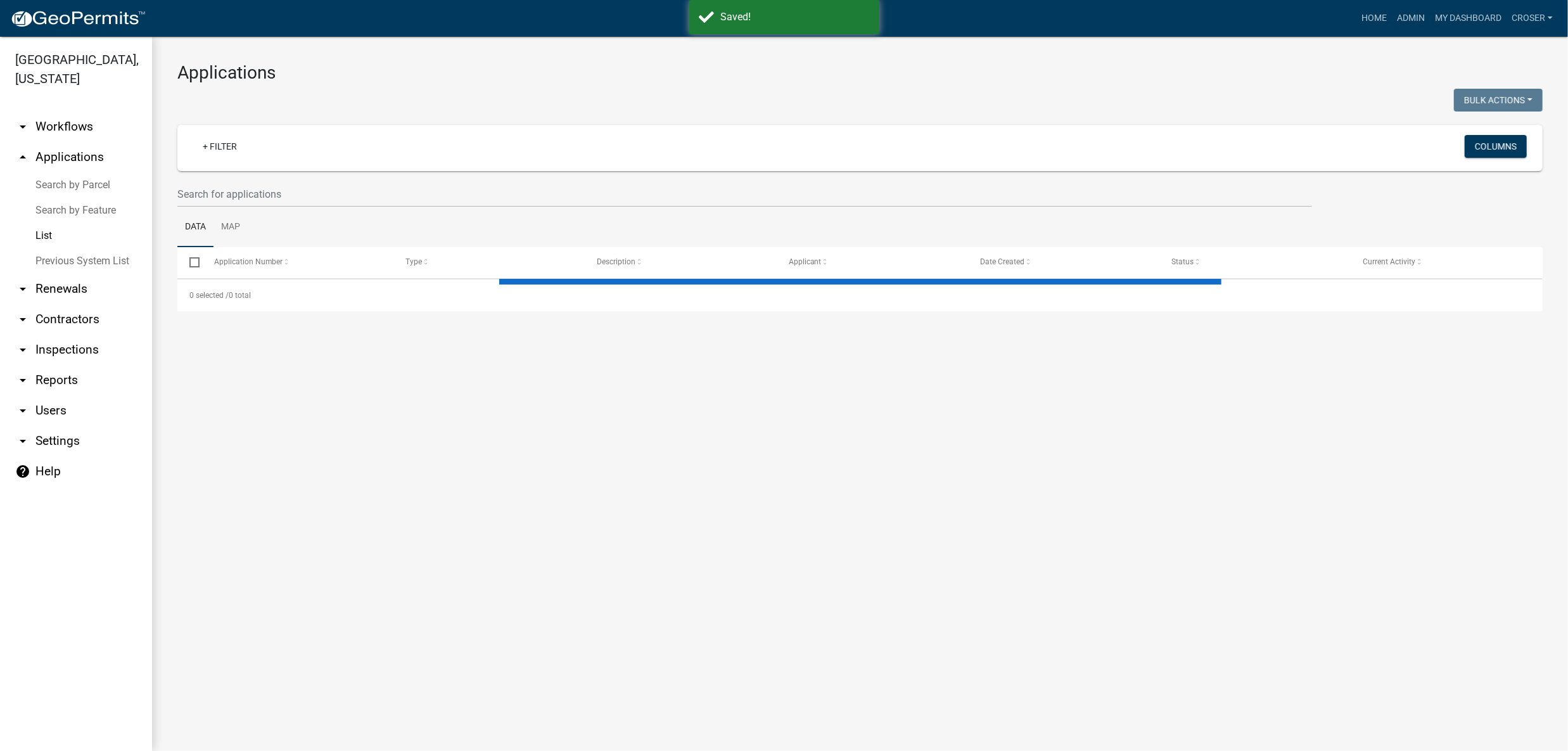
select select "3: 100"
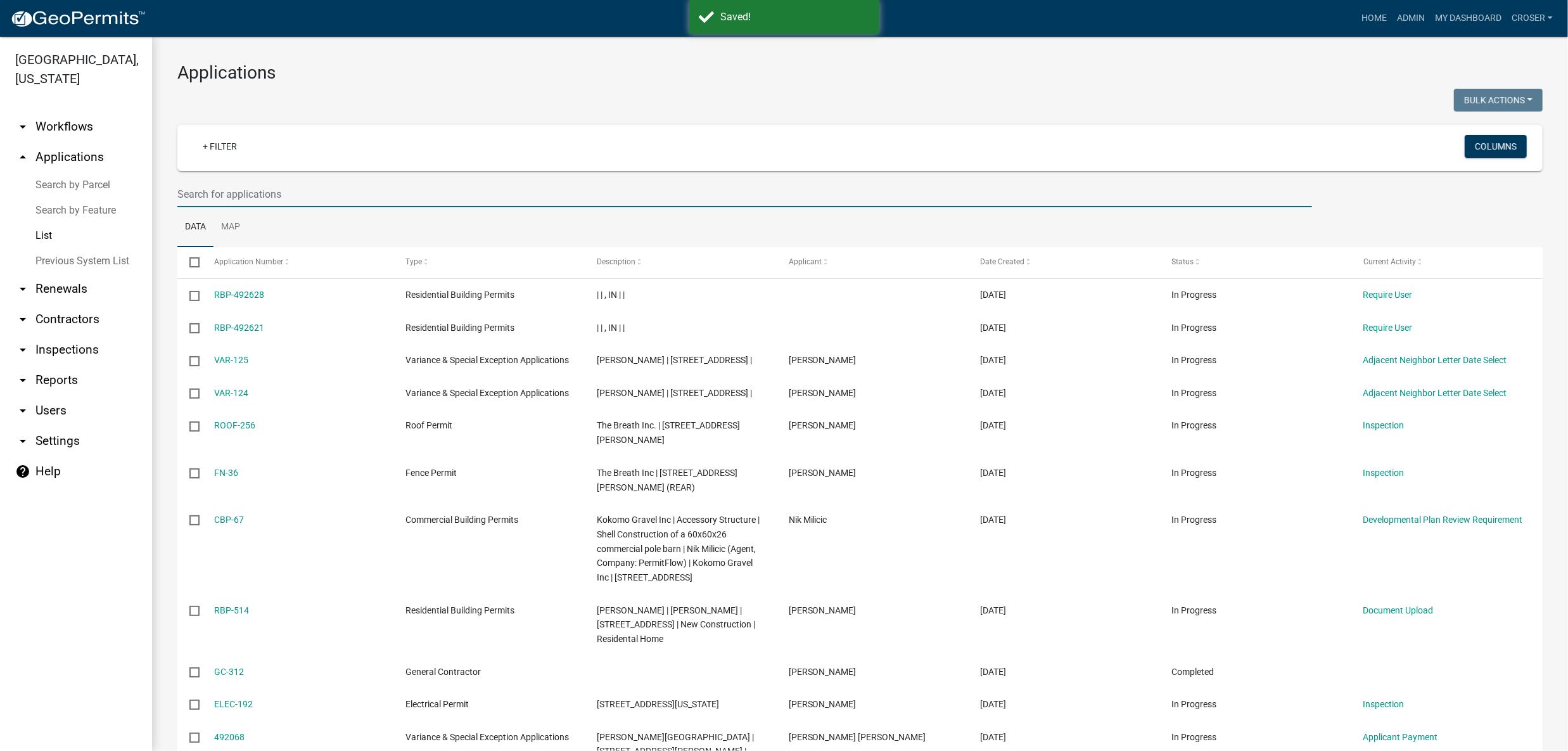
click at [293, 207] on input "text" at bounding box center [745, 195] width 1135 height 26
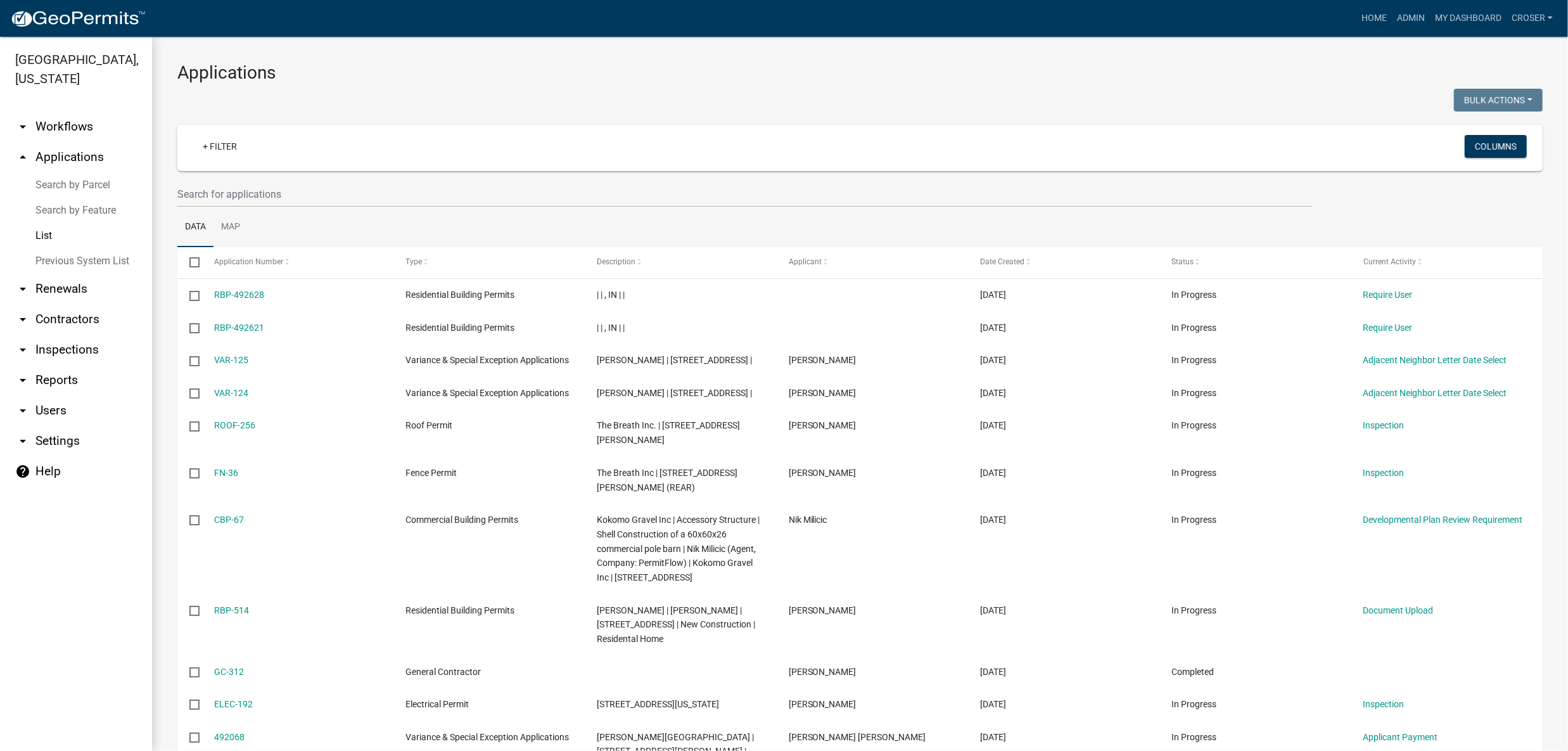
click at [533, 95] on div at bounding box center [514, 102] width 693 height 26
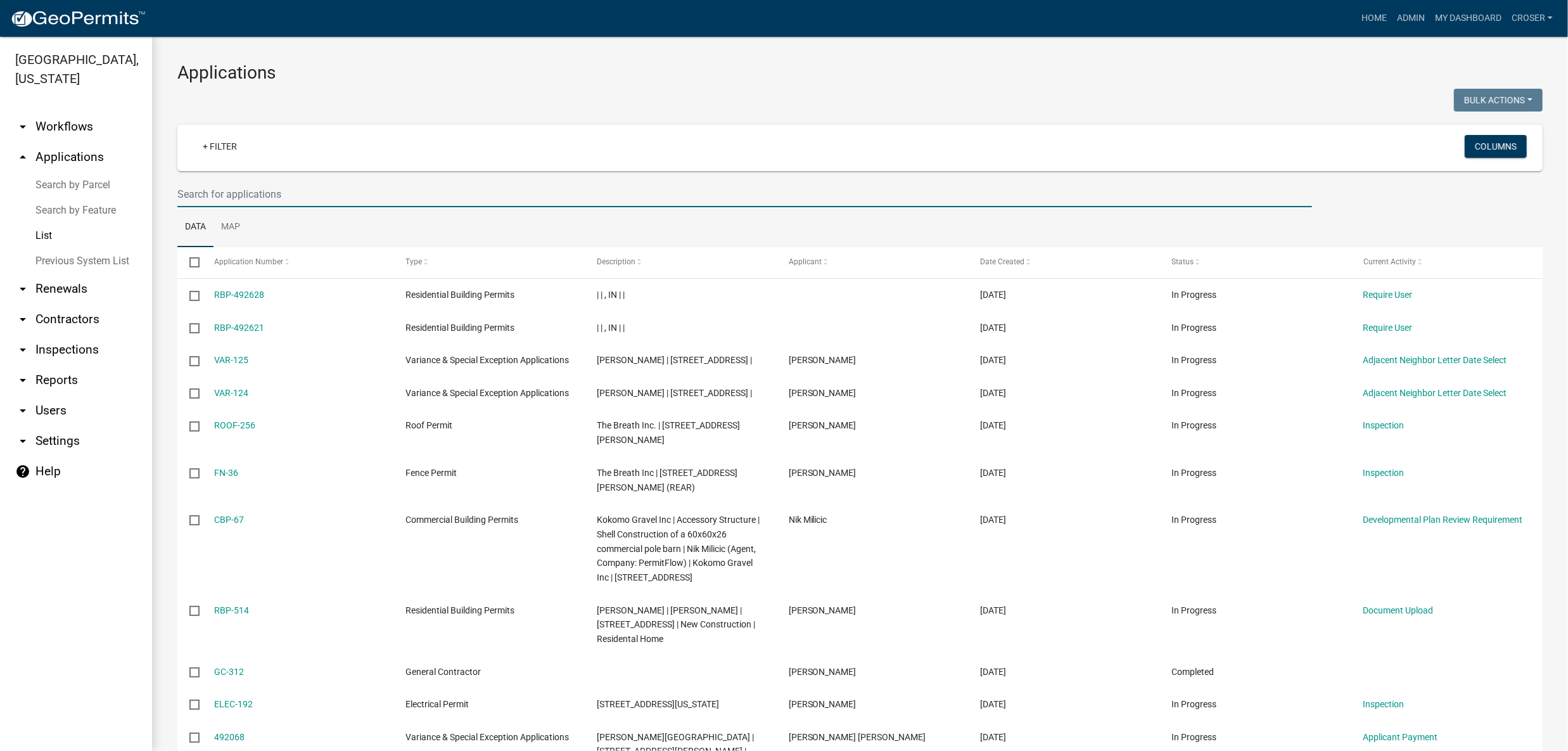
click at [236, 207] on input "text" at bounding box center [745, 195] width 1135 height 26
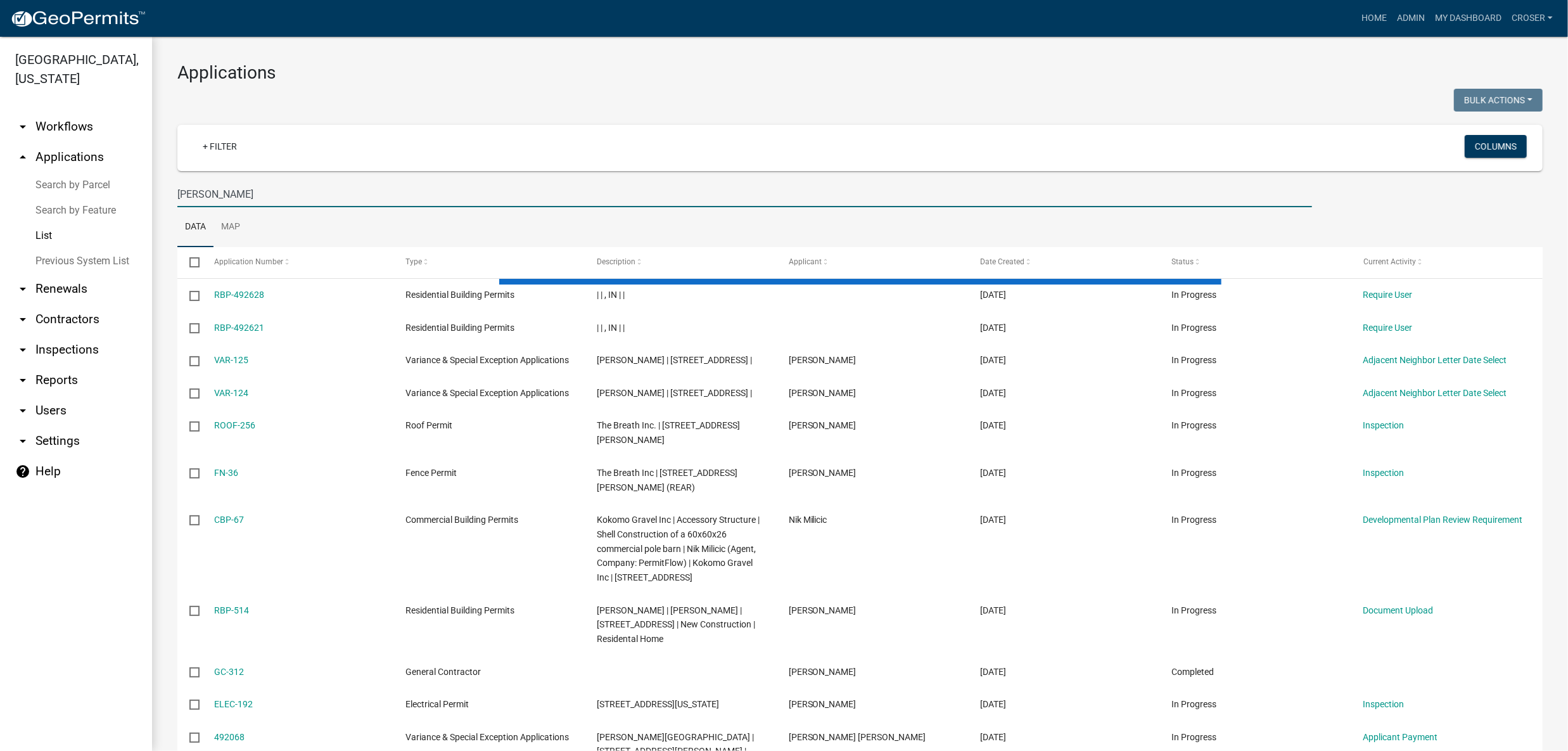
type input "[PERSON_NAME]"
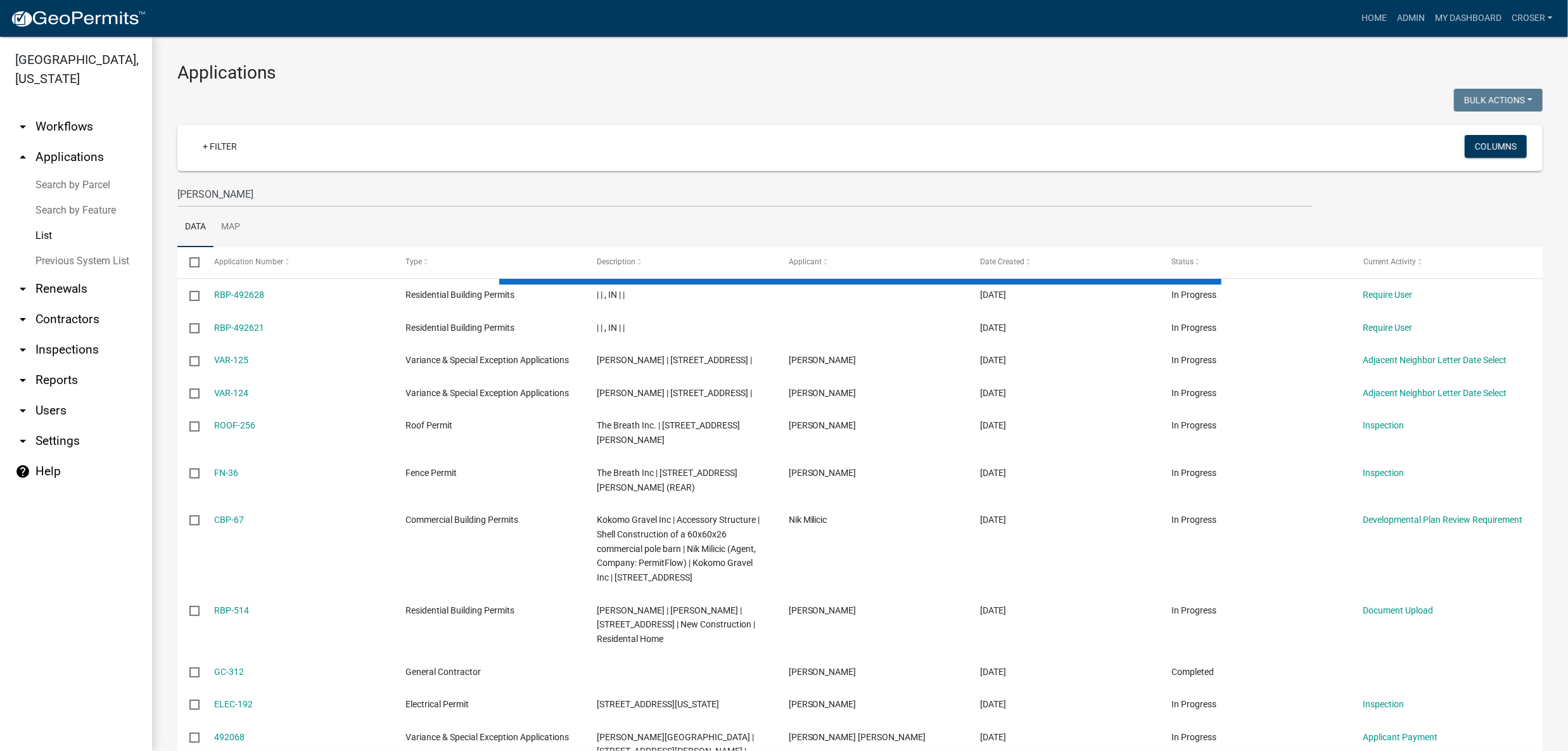
click at [653, 75] on h3 "Applications" at bounding box center [860, 72] width 1366 height 21
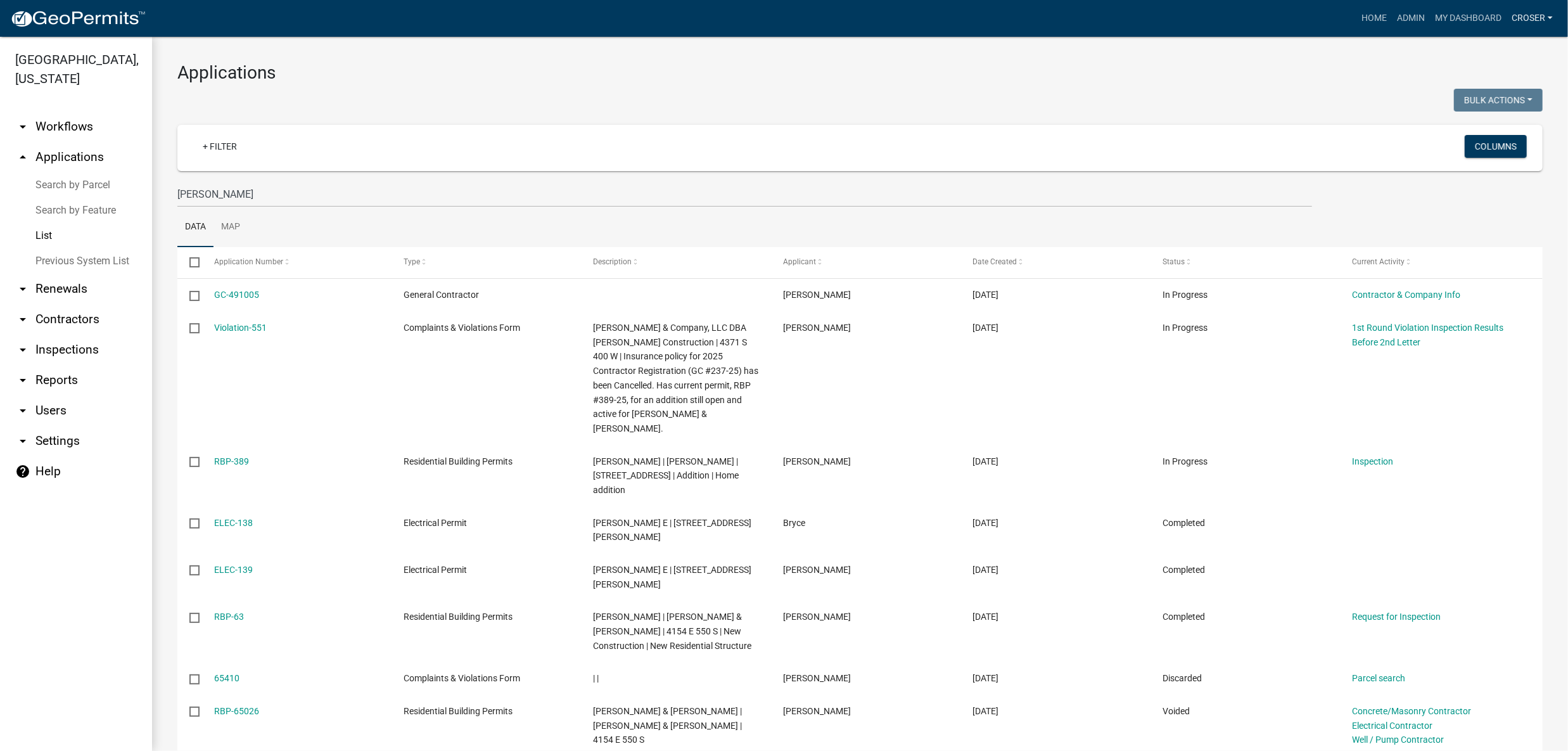
drag, startPoint x: 1522, startPoint y: 23, endPoint x: 1516, endPoint y: 42, distance: 19.9
click at [1522, 23] on link "croser" at bounding box center [1532, 18] width 51 height 24
click at [1458, 139] on link "Logout" at bounding box center [1507, 124] width 101 height 30
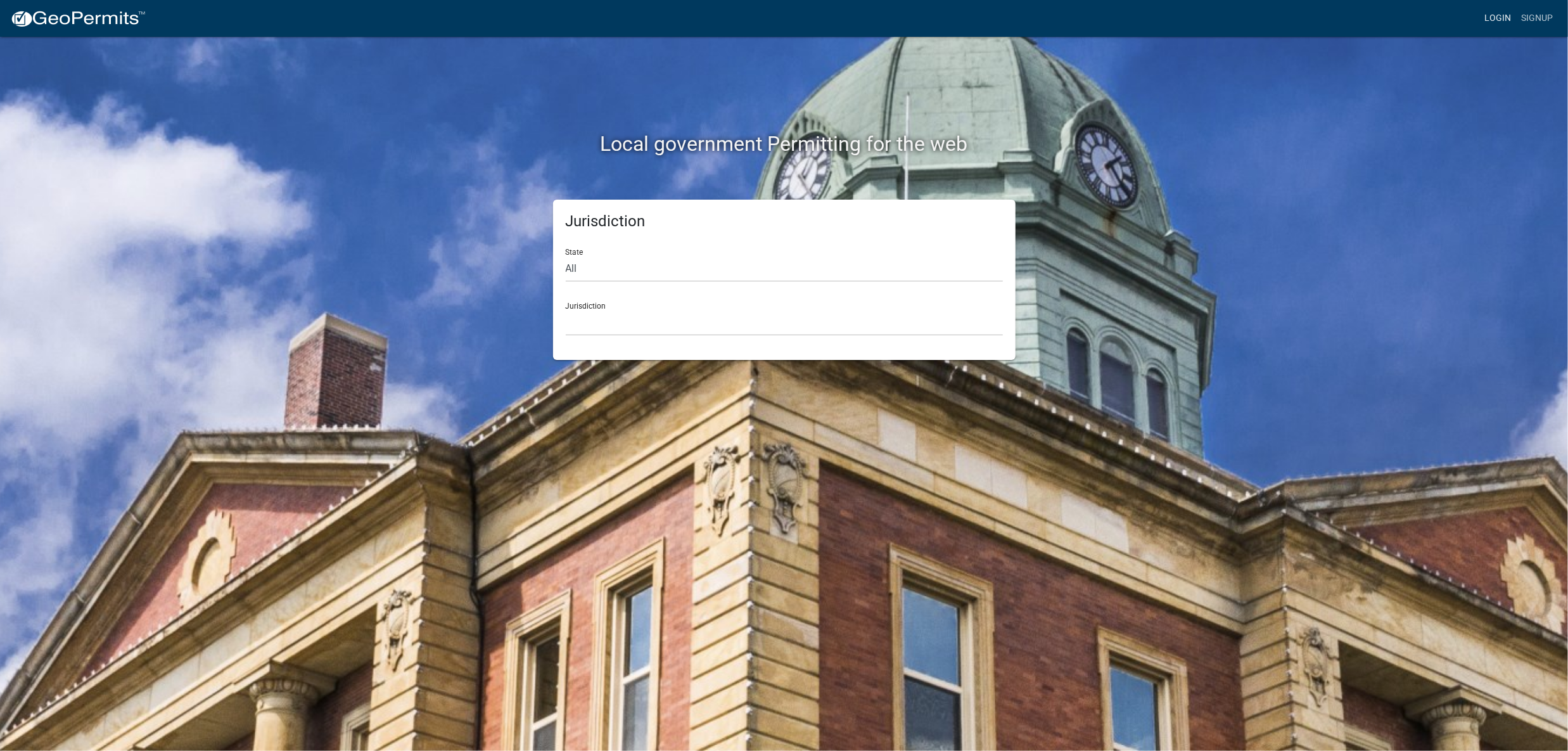
click at [1480, 21] on link "Login" at bounding box center [1498, 18] width 37 height 24
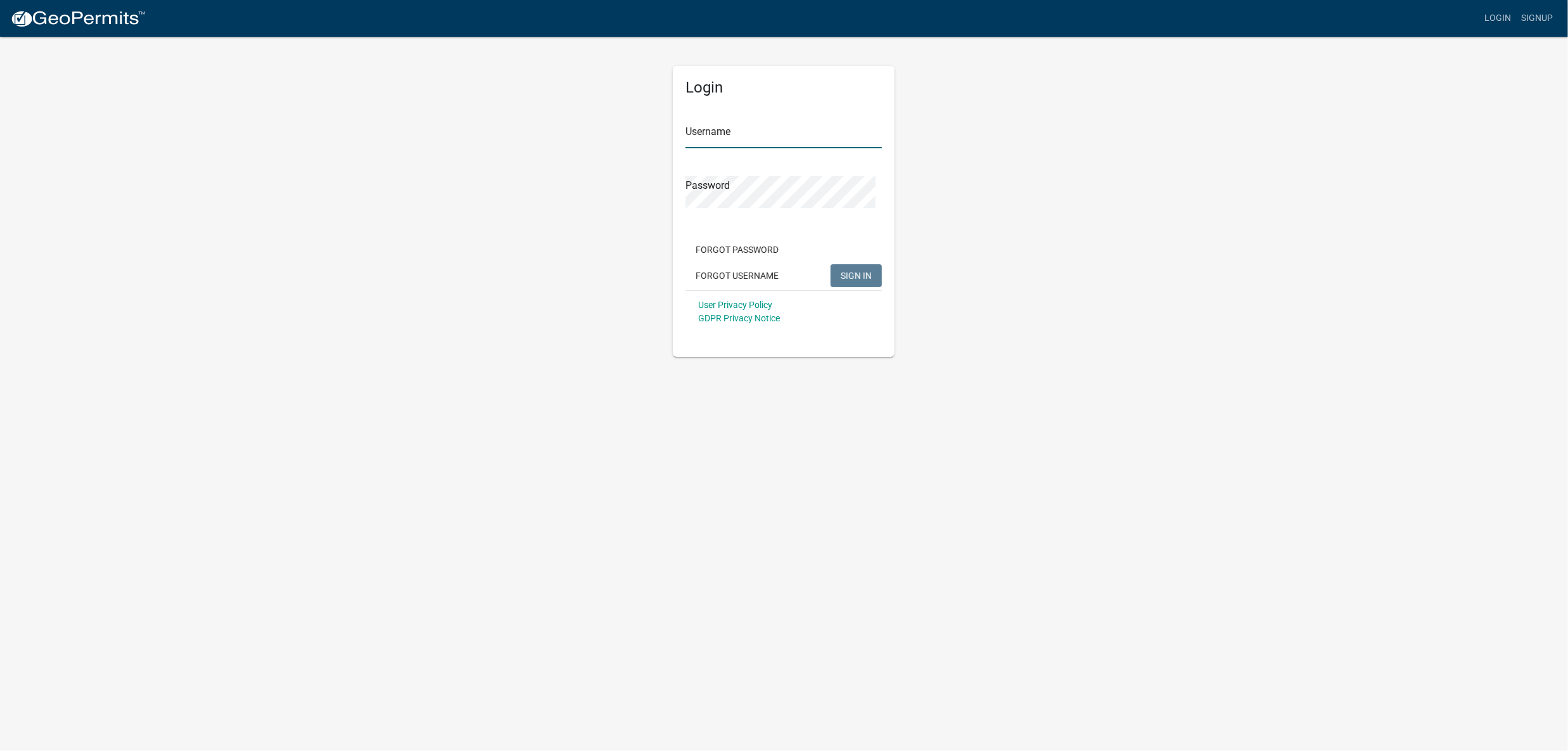
type input "croser"
click at [841, 281] on span "SIGN IN" at bounding box center [856, 275] width 31 height 10
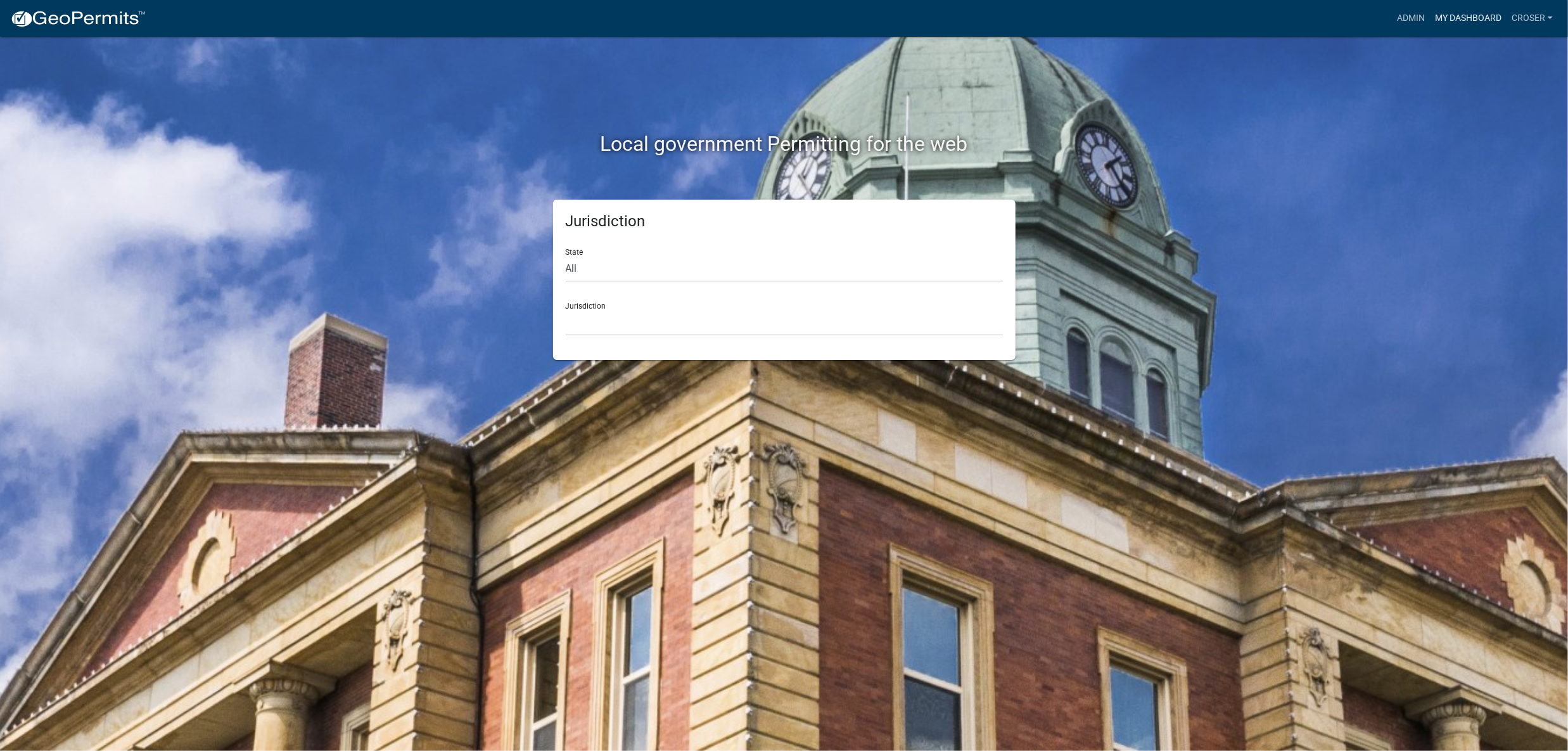
click at [1434, 19] on link "My Dashboard" at bounding box center [1468, 18] width 77 height 24
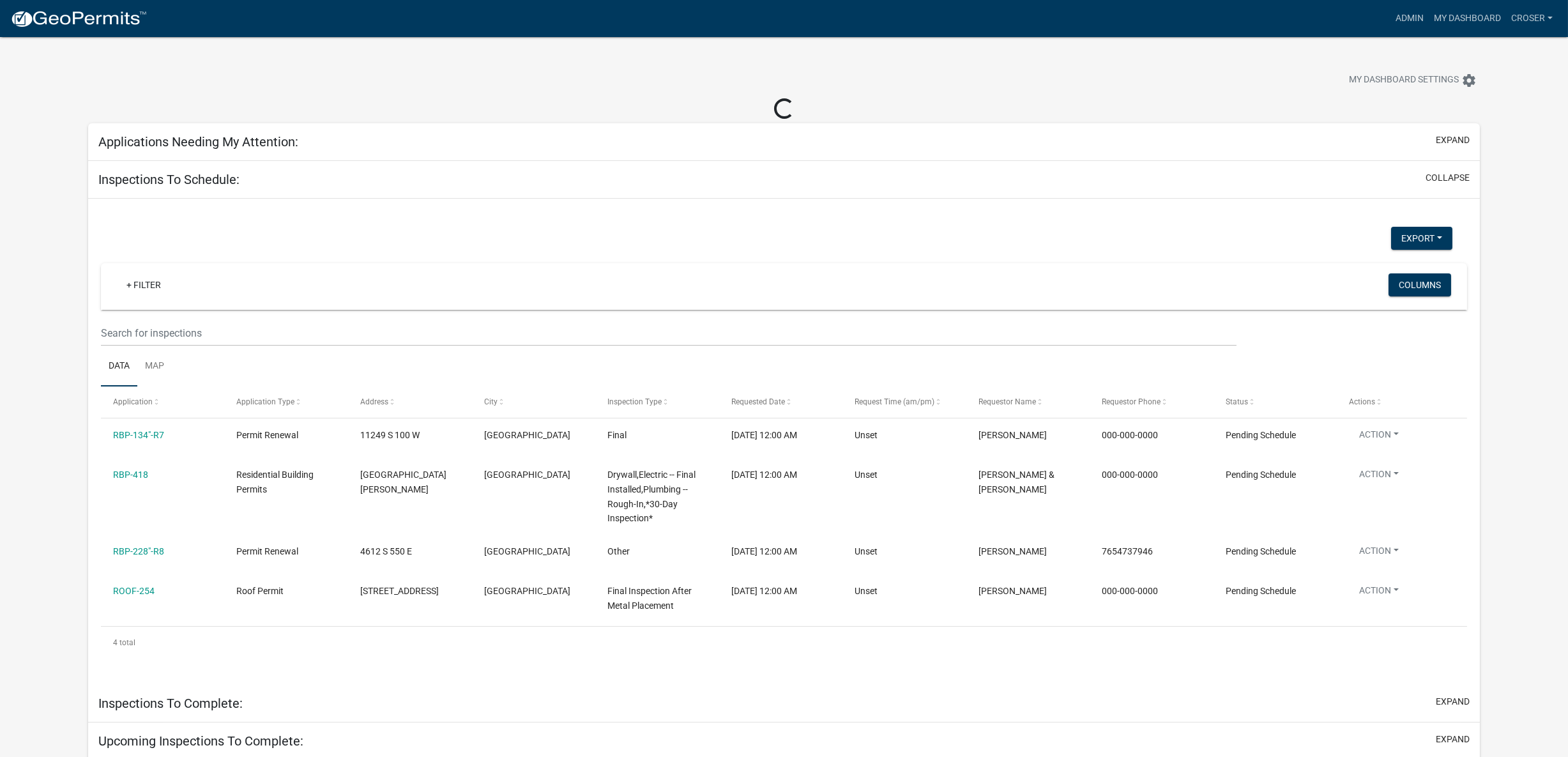
select select "3: 100"
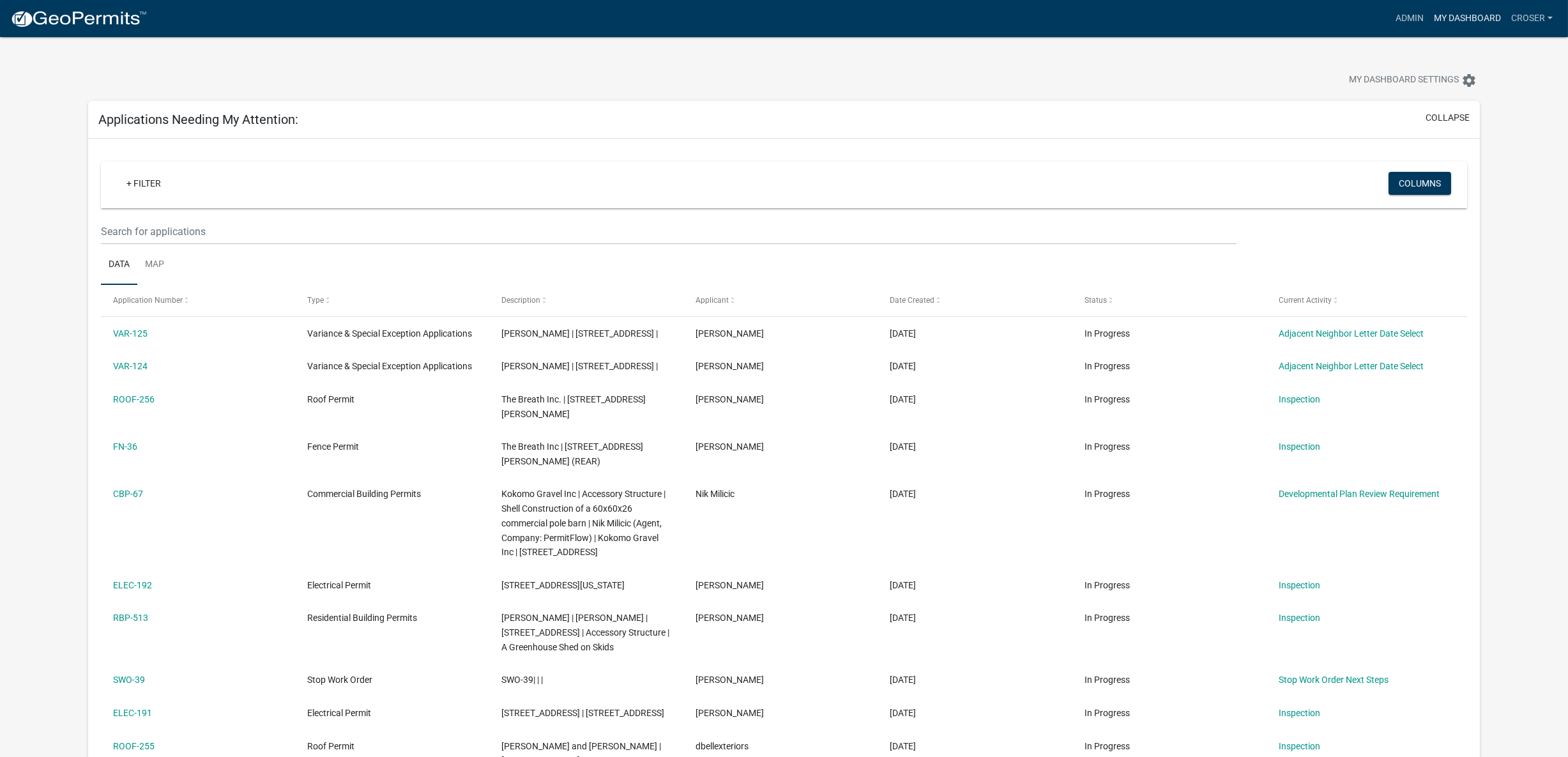
click at [1429, 27] on link "My Dashboard" at bounding box center [1467, 18] width 77 height 24
click at [1391, 26] on link "Admin" at bounding box center [1409, 18] width 38 height 24
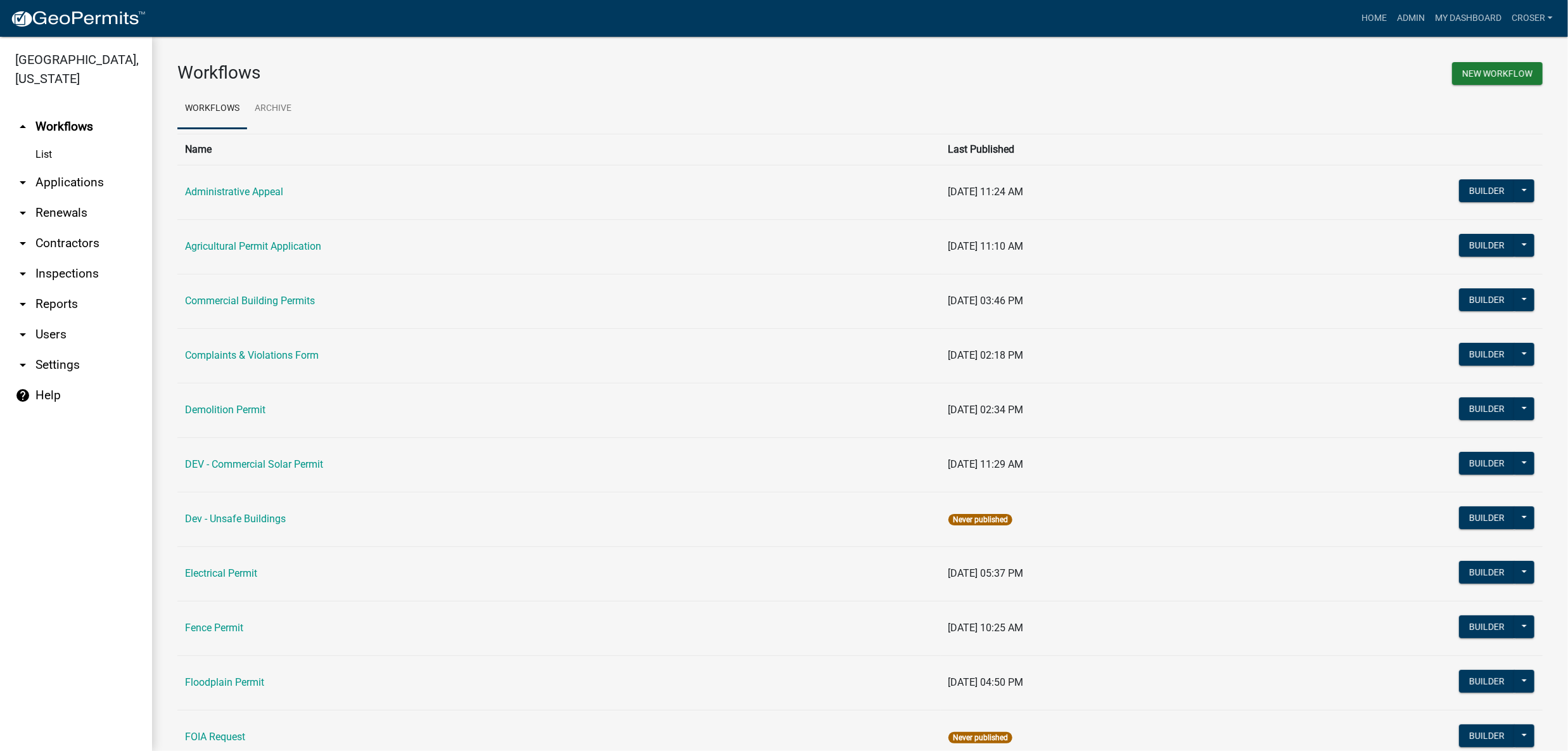
click at [90, 197] on link "arrow_drop_down Applications" at bounding box center [76, 182] width 152 height 30
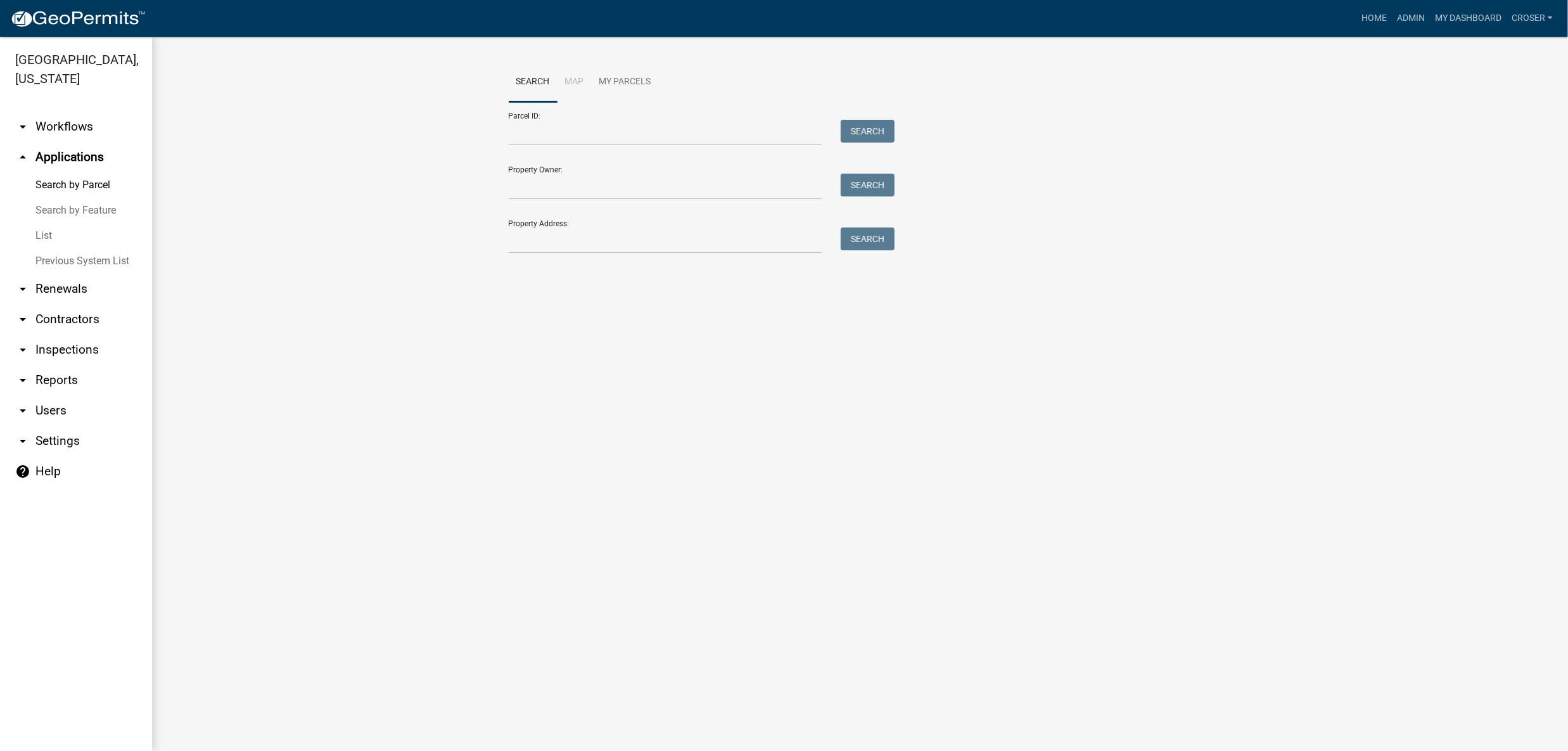
click at [66, 248] on link "List" at bounding box center [76, 235] width 152 height 26
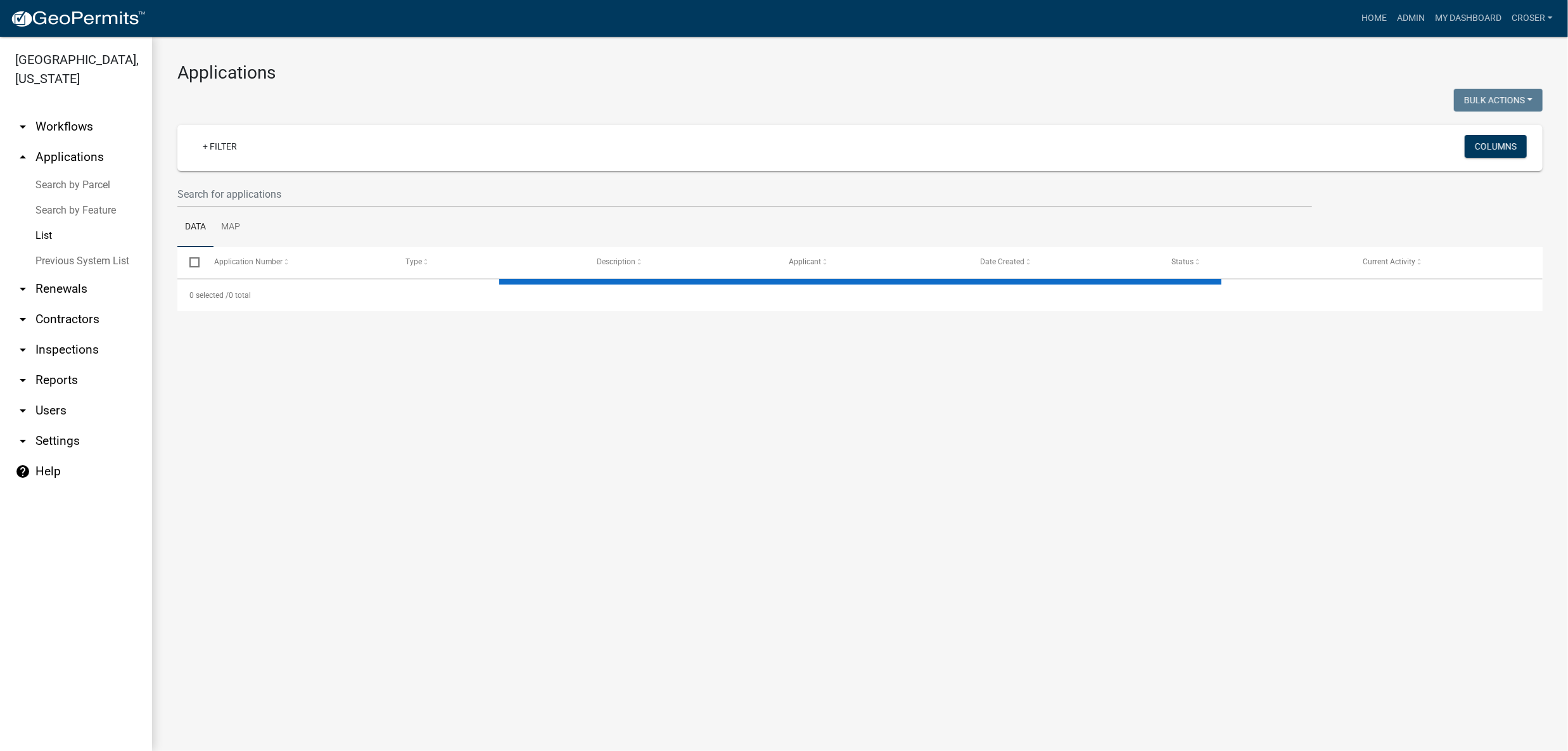
select select "3: 100"
